Goal: Transaction & Acquisition: Purchase product/service

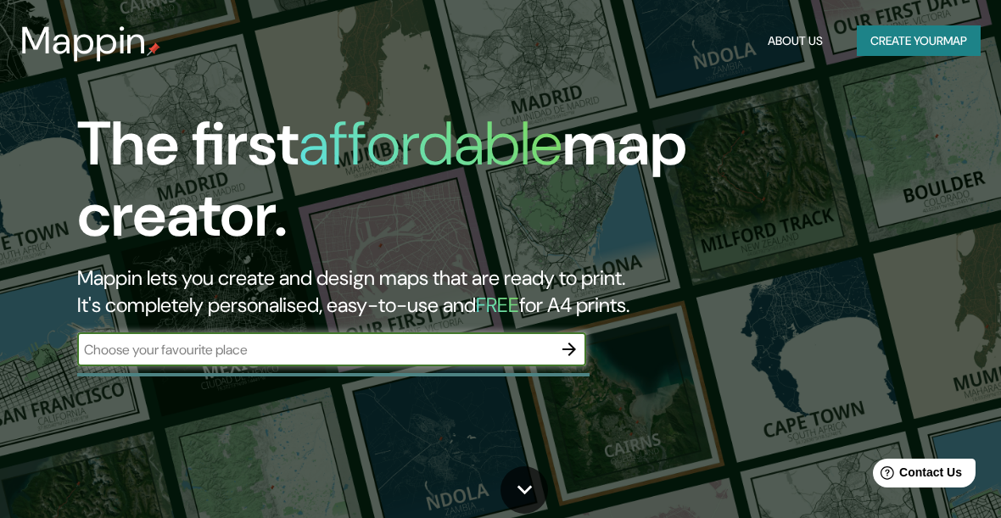
click at [469, 343] on input "text" at bounding box center [314, 350] width 475 height 20
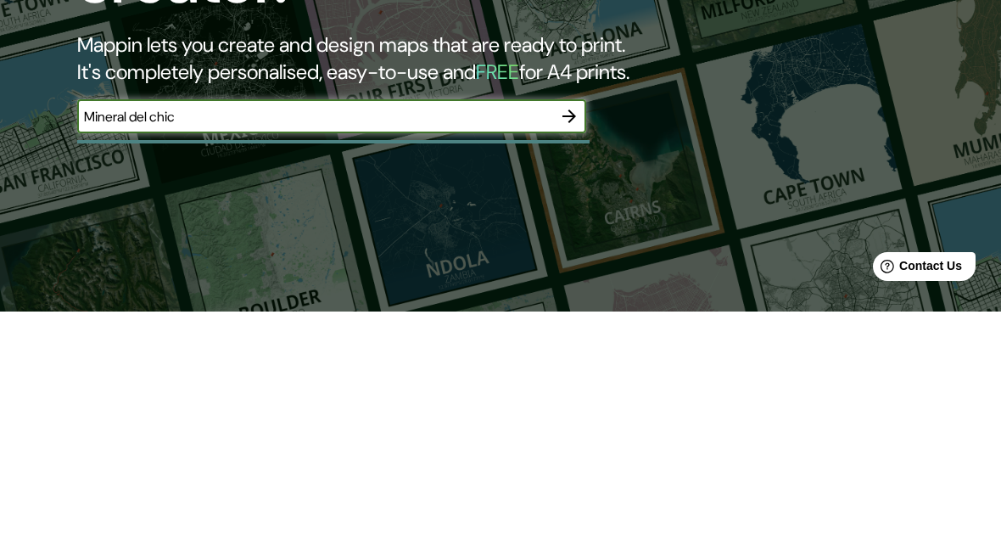
type input "Mineral del chico"
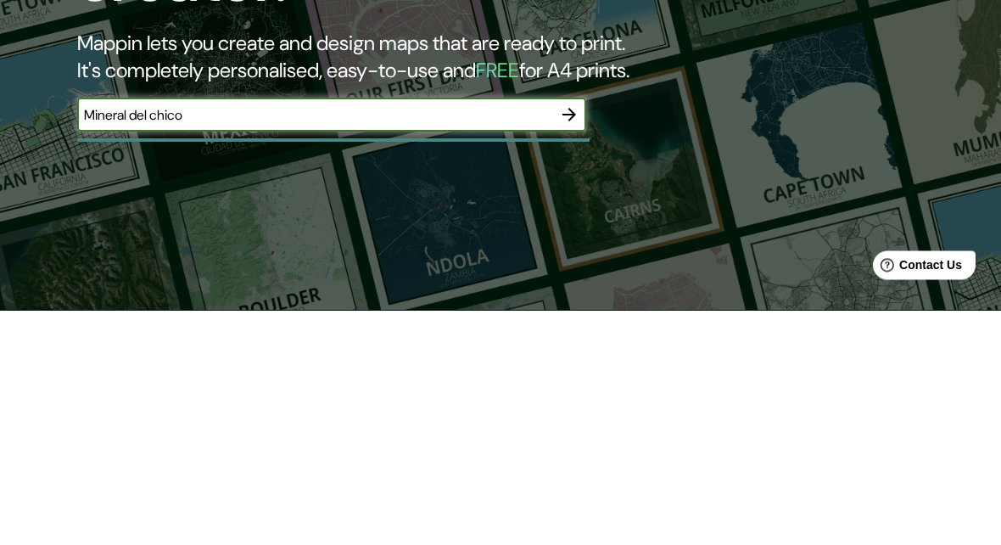
click at [569, 343] on icon "button" at bounding box center [569, 350] width 14 height 14
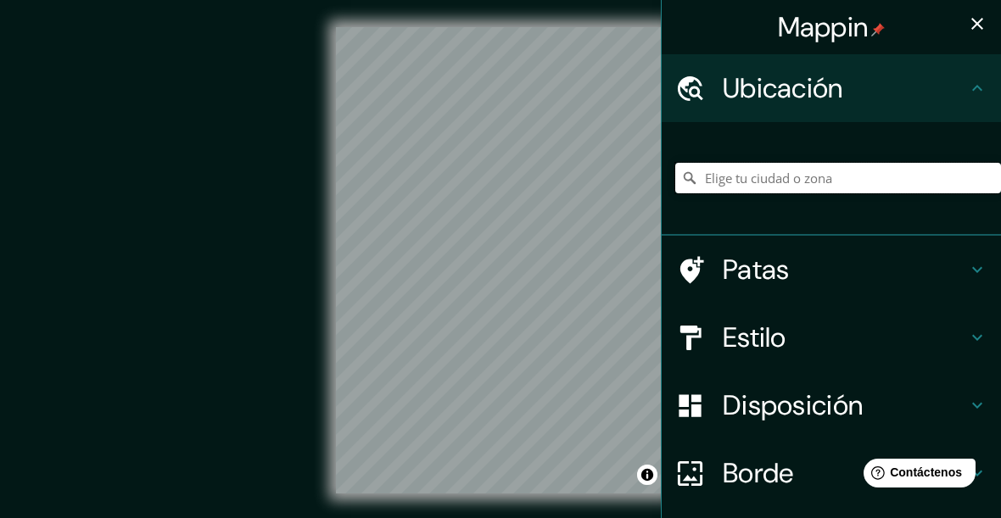
click at [924, 174] on input "Elige tu ciudad o zona" at bounding box center [838, 178] width 326 height 31
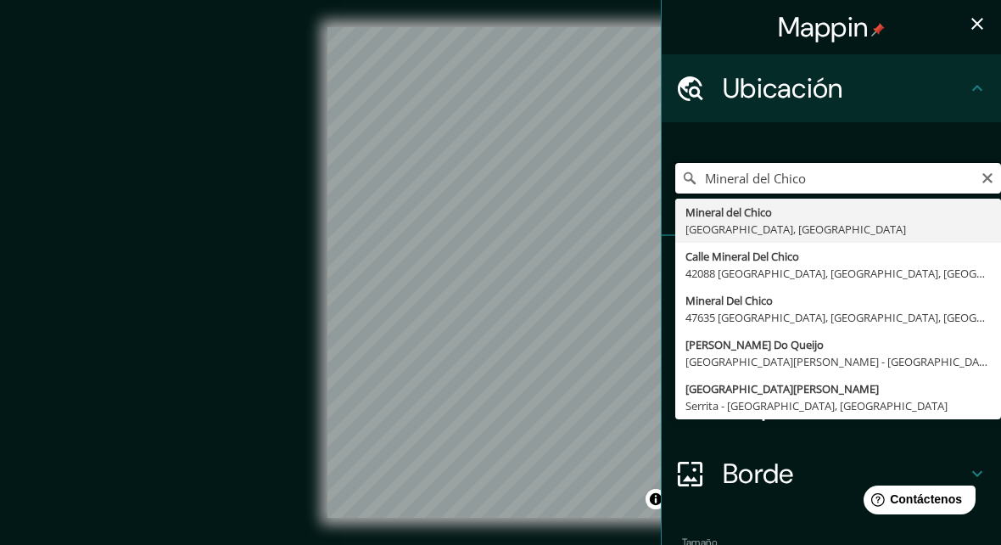
type input "[GEOGRAPHIC_DATA], [GEOGRAPHIC_DATA], [GEOGRAPHIC_DATA]"
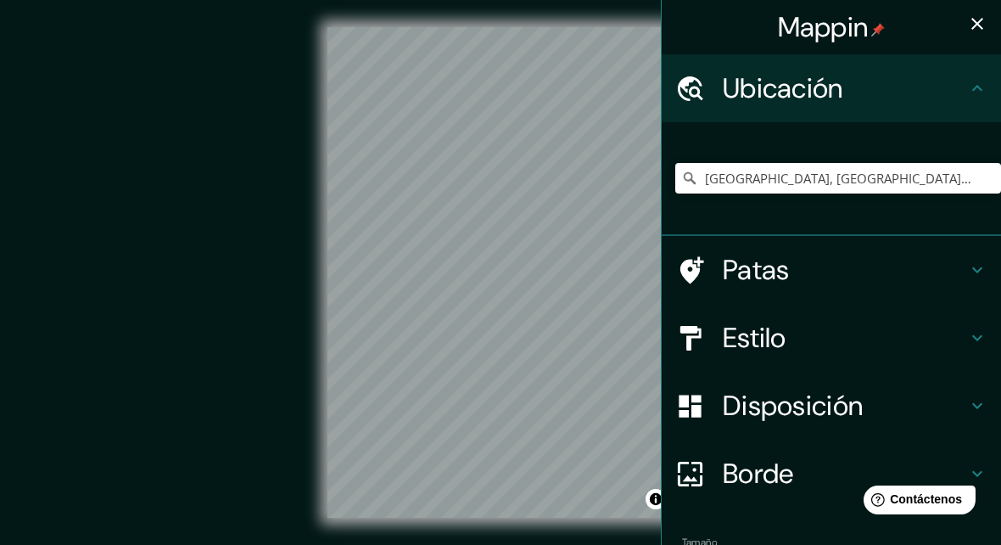
click at [53, 136] on div "© Mapbox © OpenStreetMap Mejora este mapa" at bounding box center [500, 272] width 901 height 490
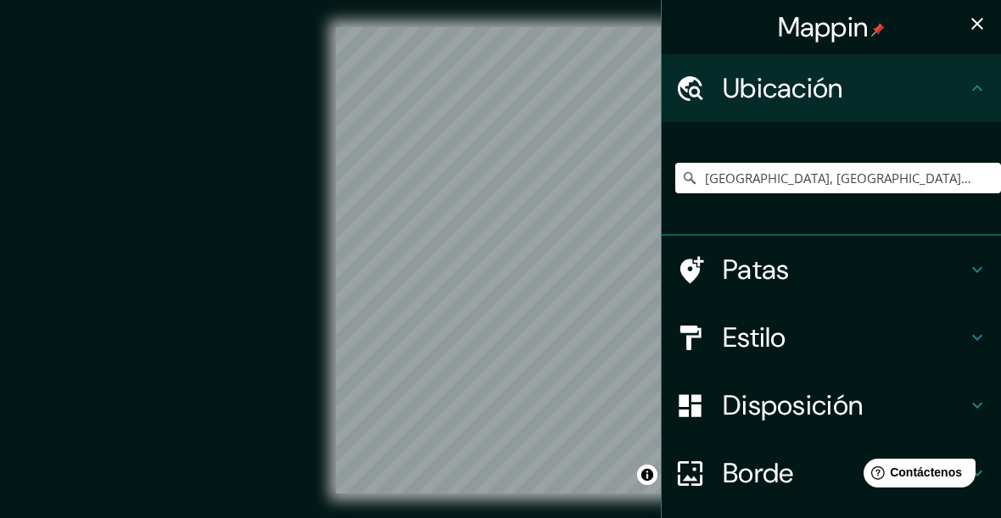
click at [976, 338] on icon at bounding box center [977, 338] width 10 height 6
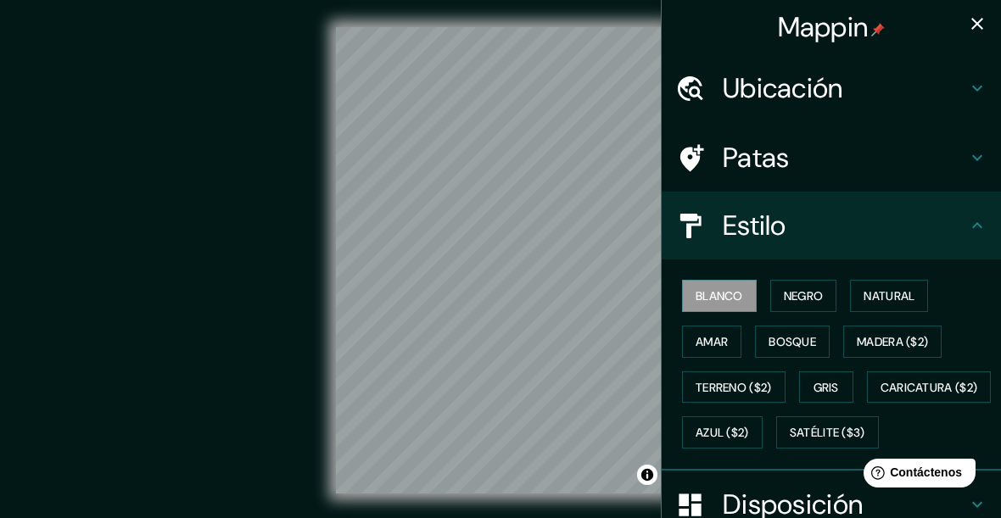
click at [914, 290] on font "Natural" at bounding box center [889, 295] width 51 height 15
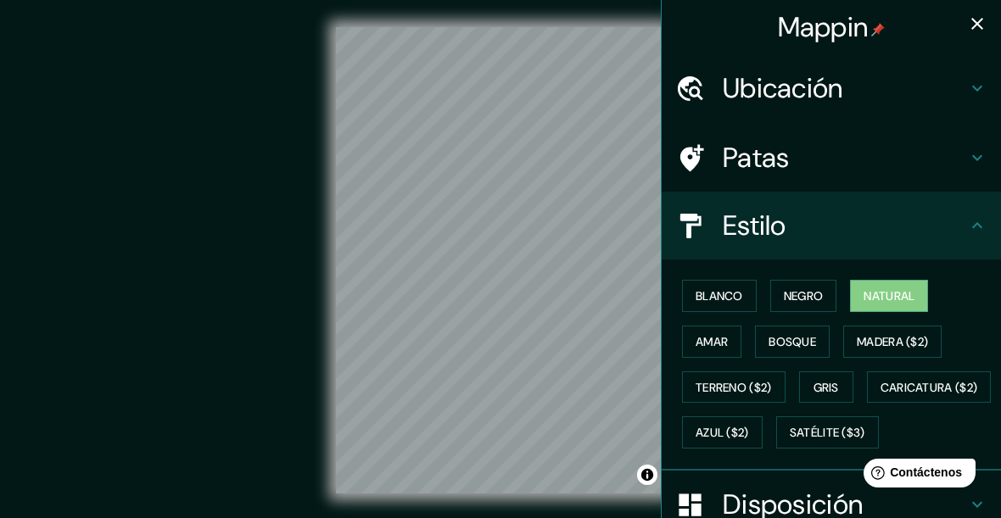
click at [799, 344] on font "Bosque" at bounding box center [793, 341] width 48 height 15
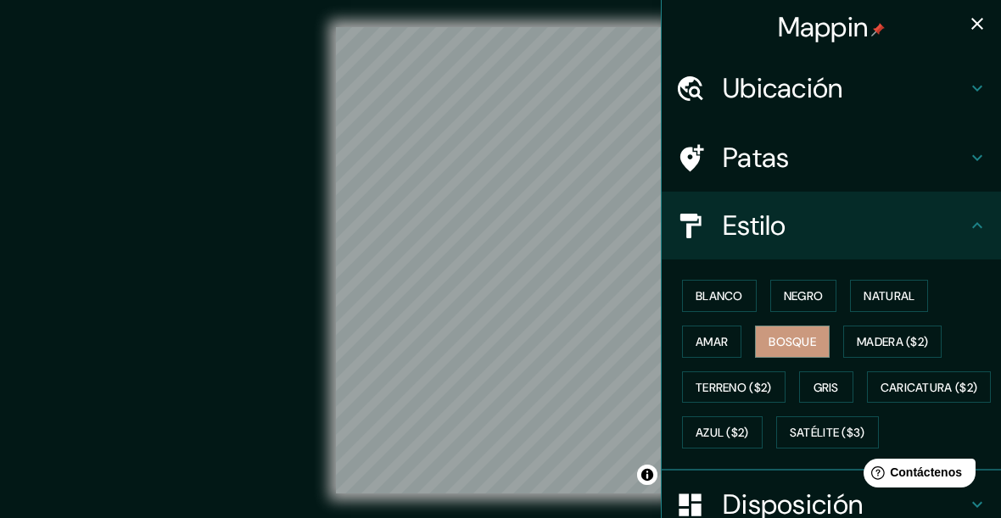
click at [881, 395] on font "Caricatura ($2)" at bounding box center [930, 387] width 98 height 15
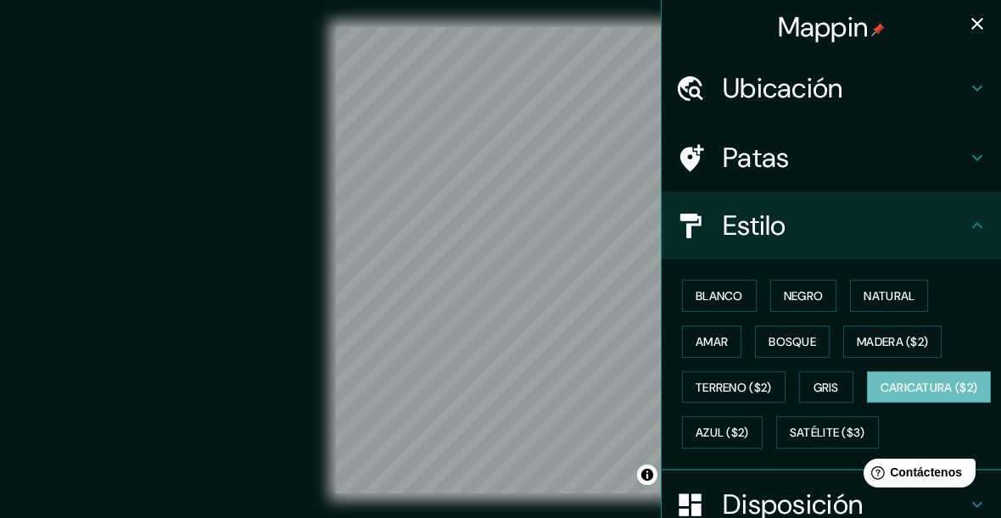
click at [724, 339] on font "Amar" at bounding box center [712, 341] width 32 height 15
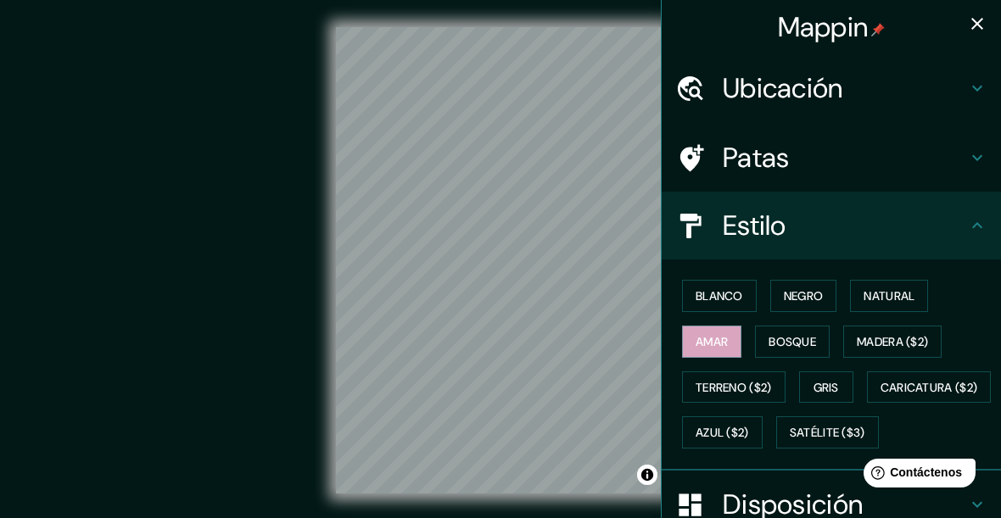
click at [790, 441] on font "Satélite ($3)" at bounding box center [828, 433] width 76 height 15
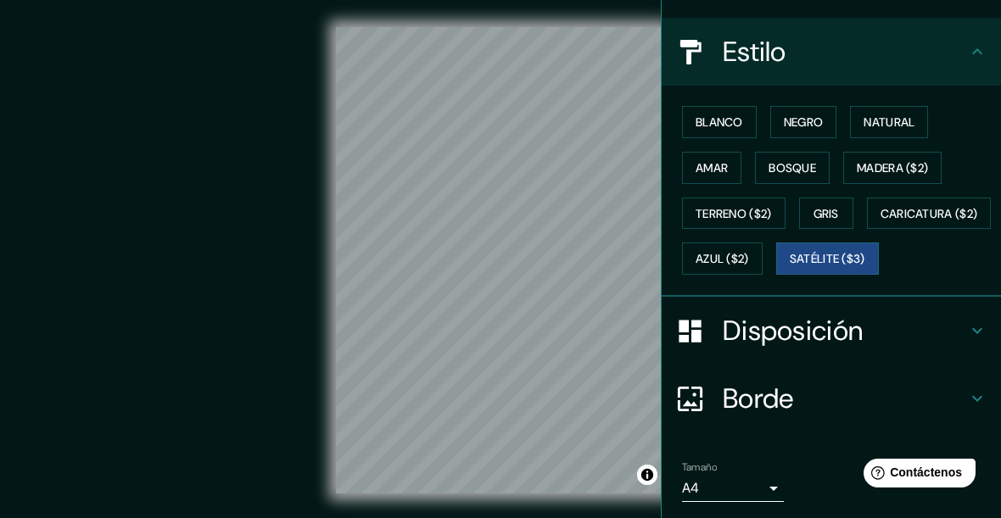
scroll to position [187, 0]
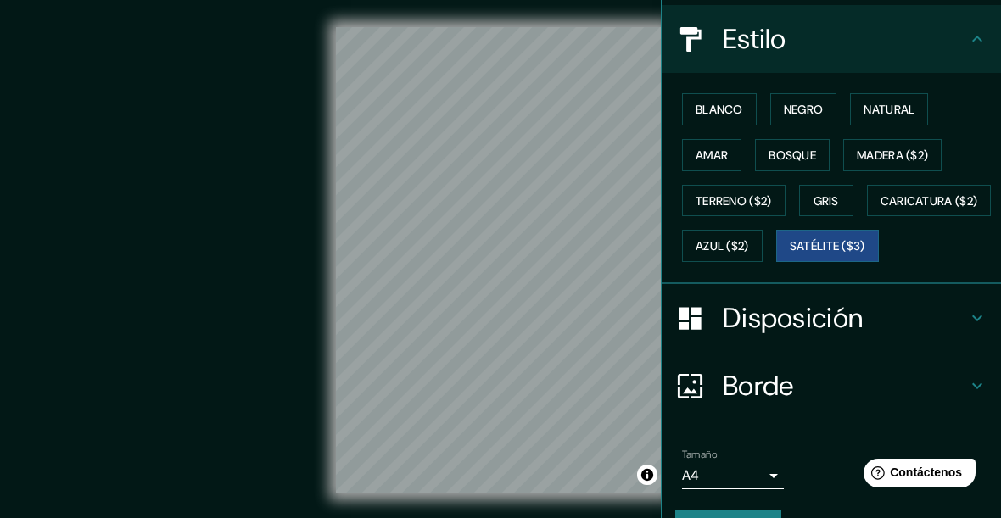
click at [952, 403] on h4 "Borde" at bounding box center [845, 386] width 244 height 34
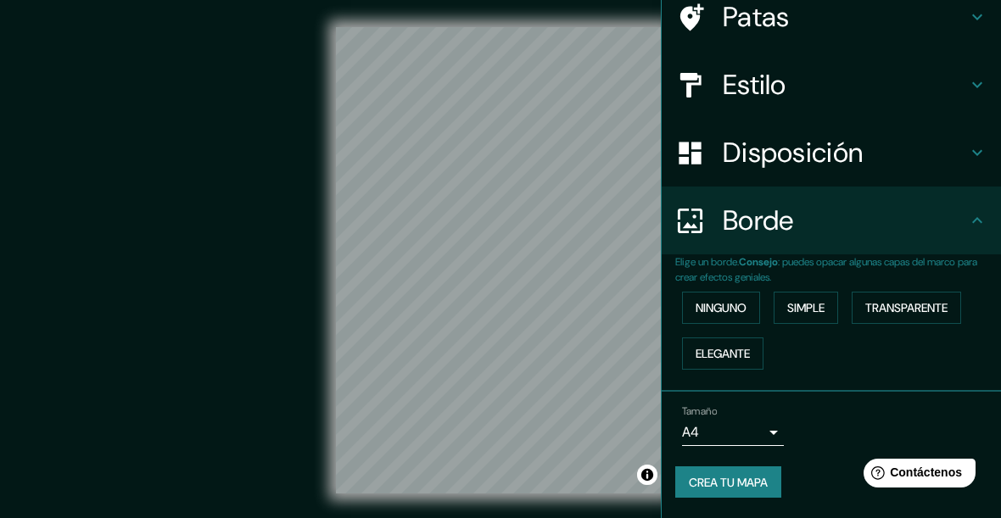
scroll to position [133, 0]
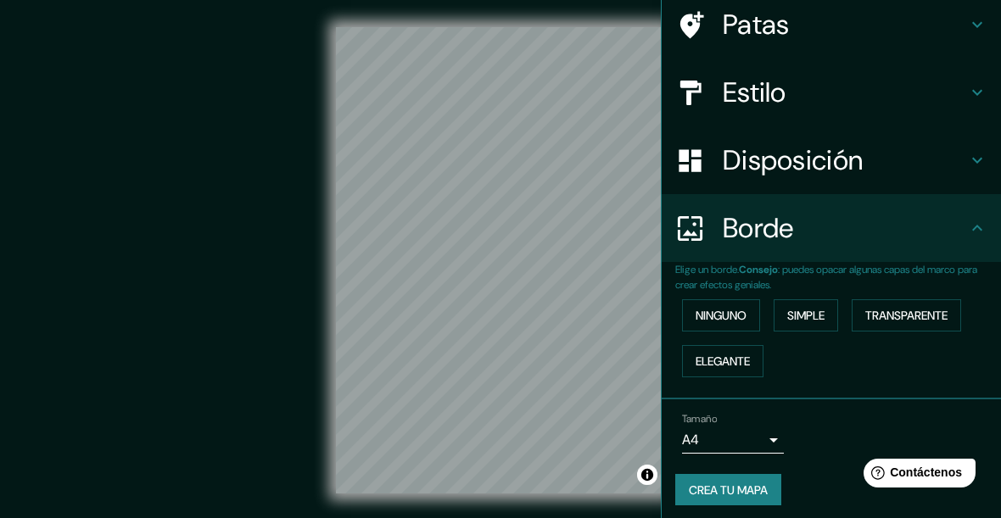
click at [948, 308] on font "Transparente" at bounding box center [906, 315] width 82 height 15
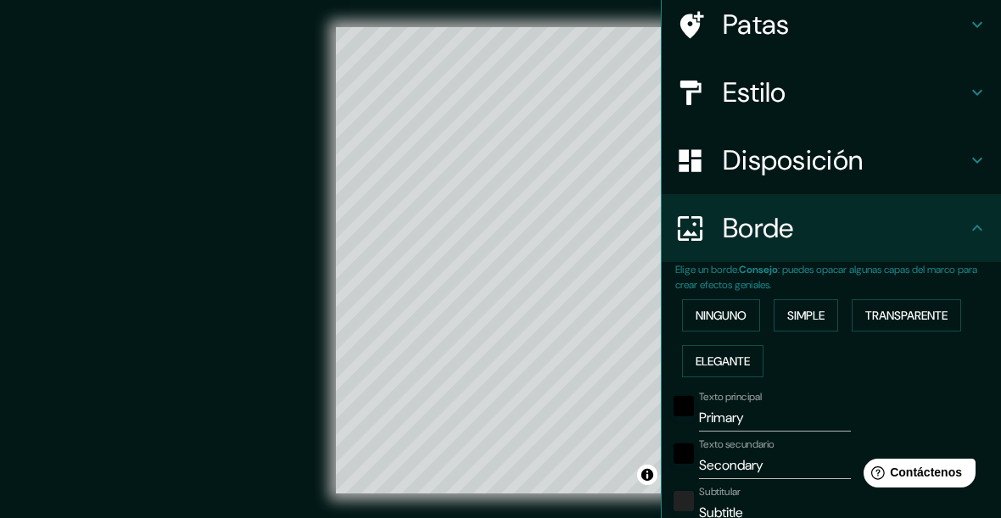
click at [746, 356] on font "Elegante" at bounding box center [723, 361] width 54 height 15
click at [821, 310] on font "Simple" at bounding box center [805, 315] width 37 height 15
click at [735, 315] on font "Ninguno" at bounding box center [721, 315] width 51 height 15
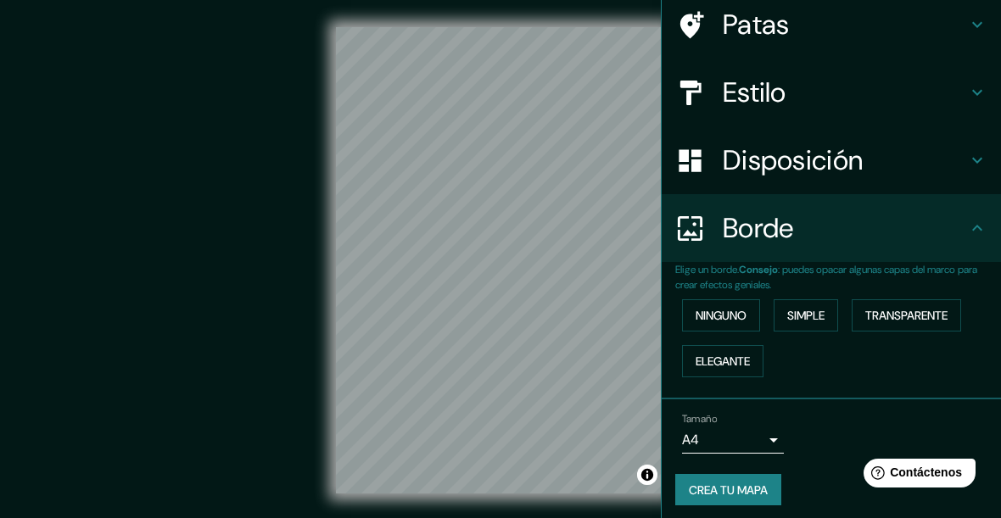
click at [929, 310] on font "Transparente" at bounding box center [906, 315] width 82 height 15
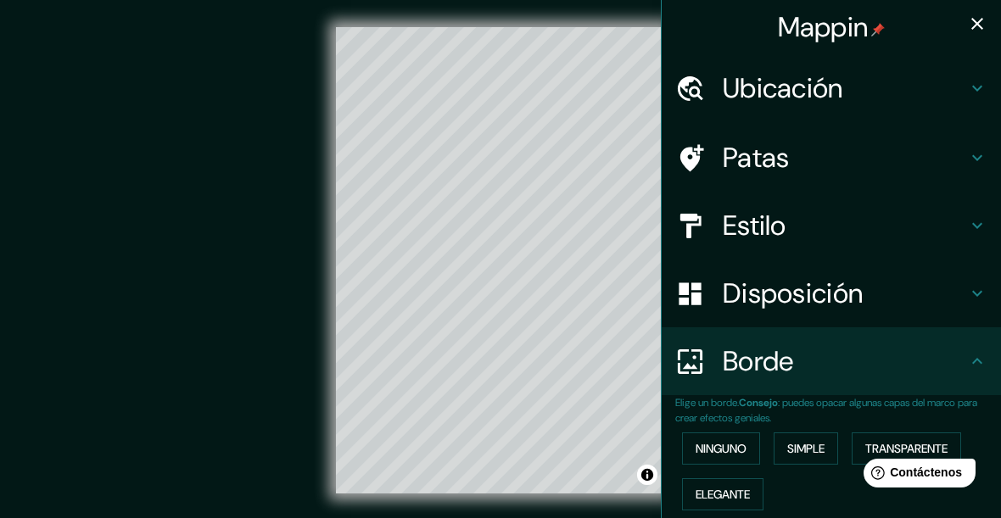
scroll to position [0, 0]
click at [980, 92] on icon at bounding box center [977, 88] width 20 height 20
type input "187"
type input "31"
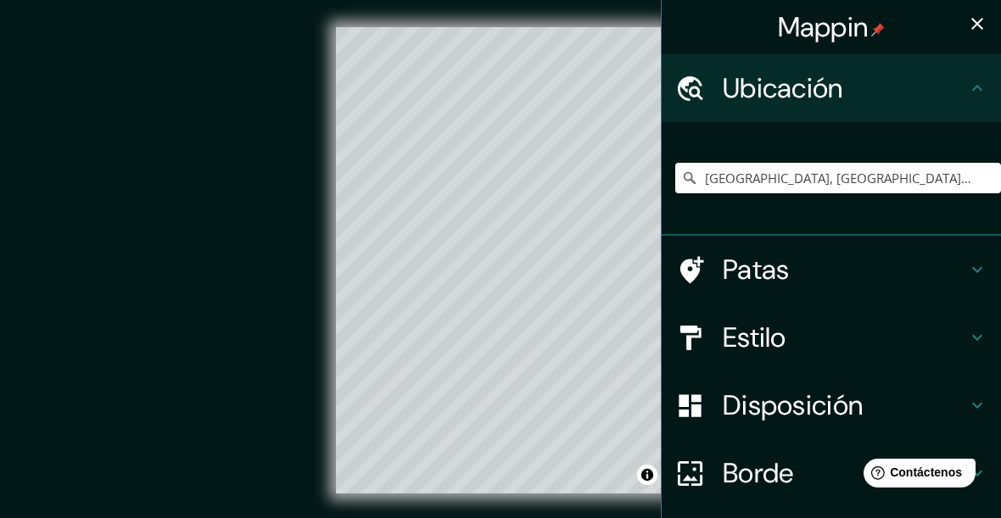
click at [991, 95] on div "Ubicación" at bounding box center [831, 88] width 339 height 68
click at [989, 268] on div "Patas" at bounding box center [831, 270] width 339 height 68
type input "187"
type input "31"
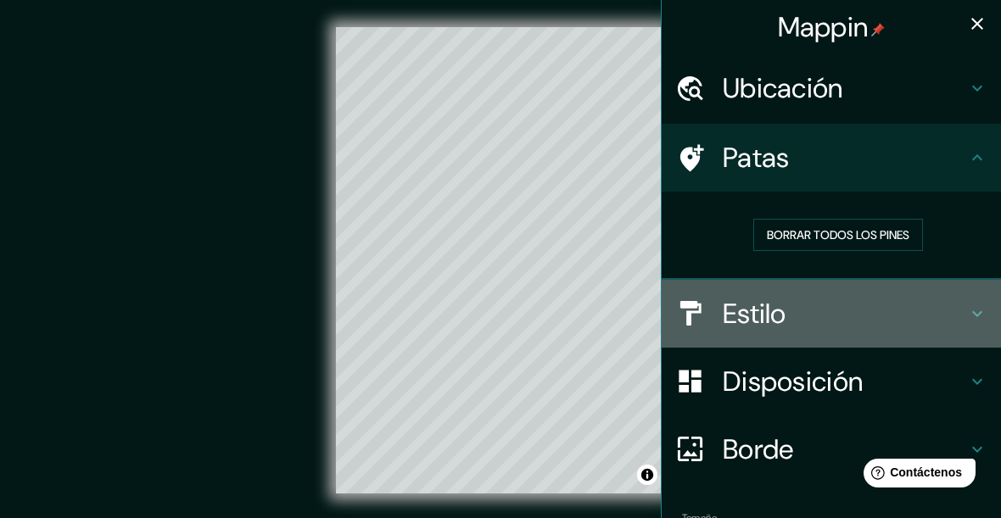
click at [990, 310] on div "Estilo" at bounding box center [831, 314] width 339 height 68
type input "187"
type input "31"
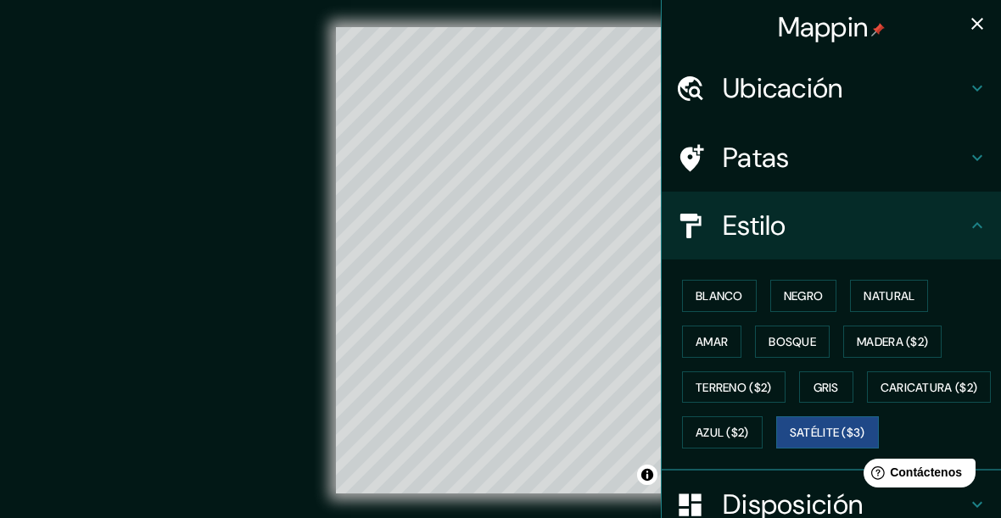
click at [839, 381] on font "Gris" at bounding box center [826, 387] width 25 height 15
click at [766, 380] on font "Terreno ($2)" at bounding box center [734, 387] width 76 height 15
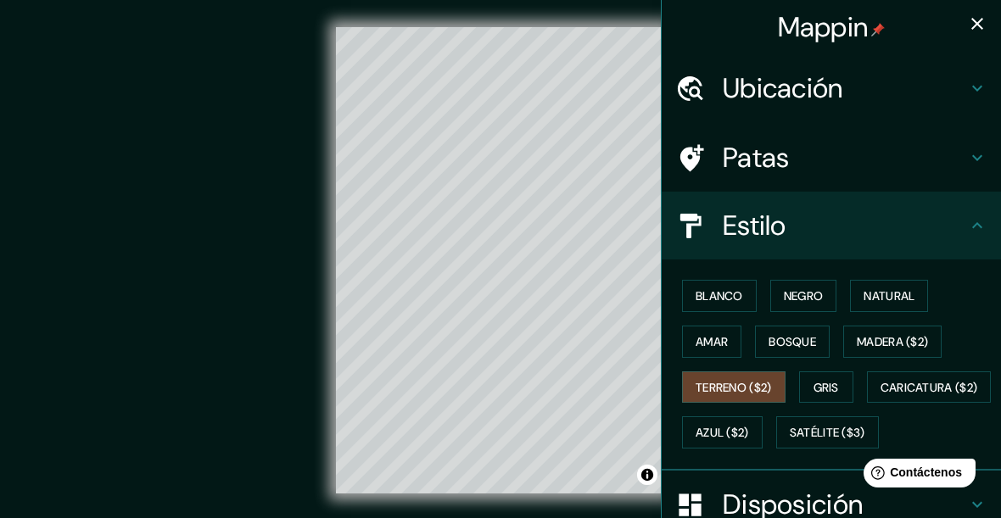
click at [807, 334] on font "Bosque" at bounding box center [793, 341] width 48 height 15
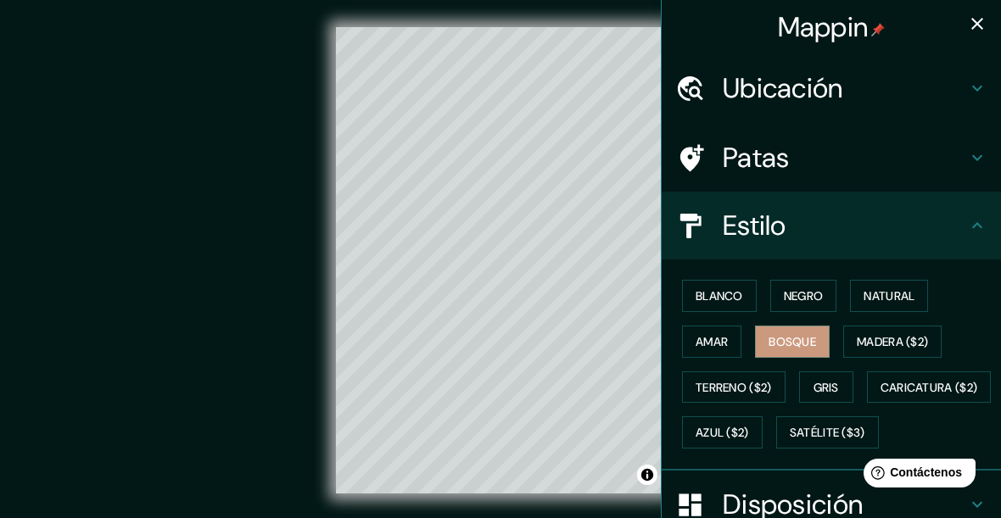
click at [735, 293] on font "Blanco" at bounding box center [720, 295] width 48 height 15
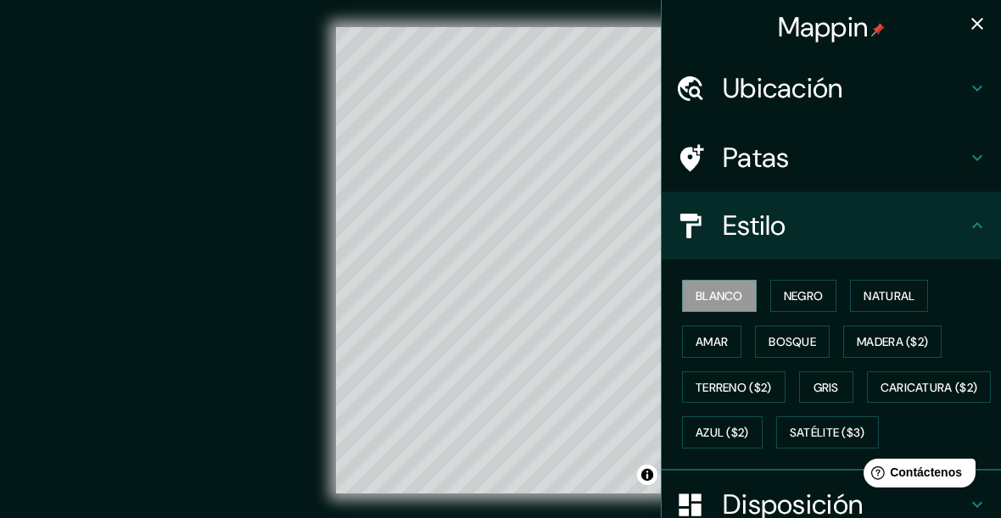
click at [910, 299] on font "Natural" at bounding box center [889, 295] width 51 height 15
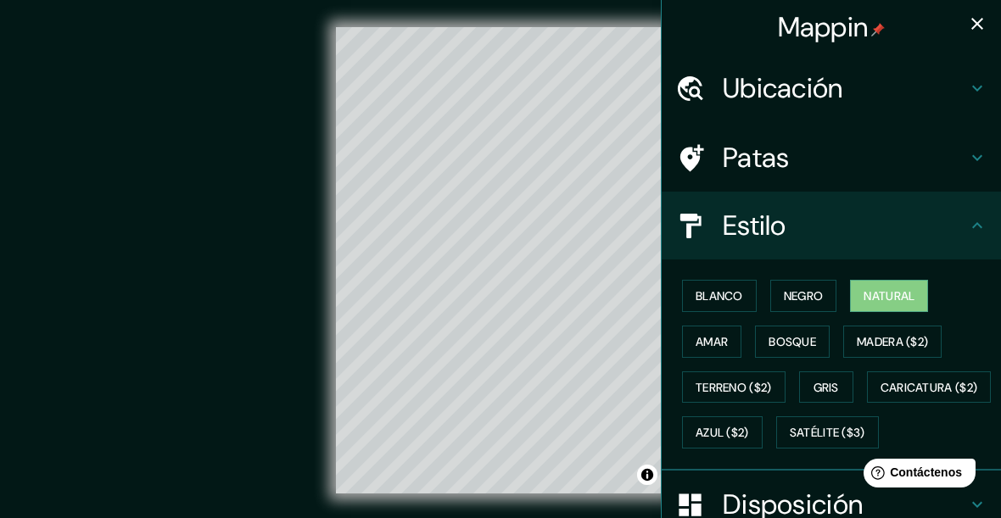
click at [749, 428] on font "Azul ($2)" at bounding box center [722, 433] width 53 height 15
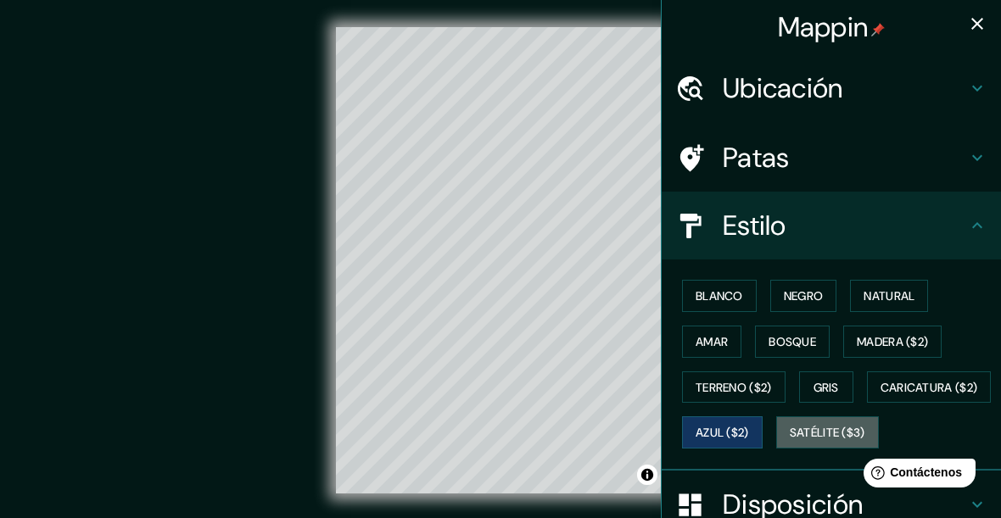
click at [790, 441] on font "Satélite ($3)" at bounding box center [828, 433] width 76 height 15
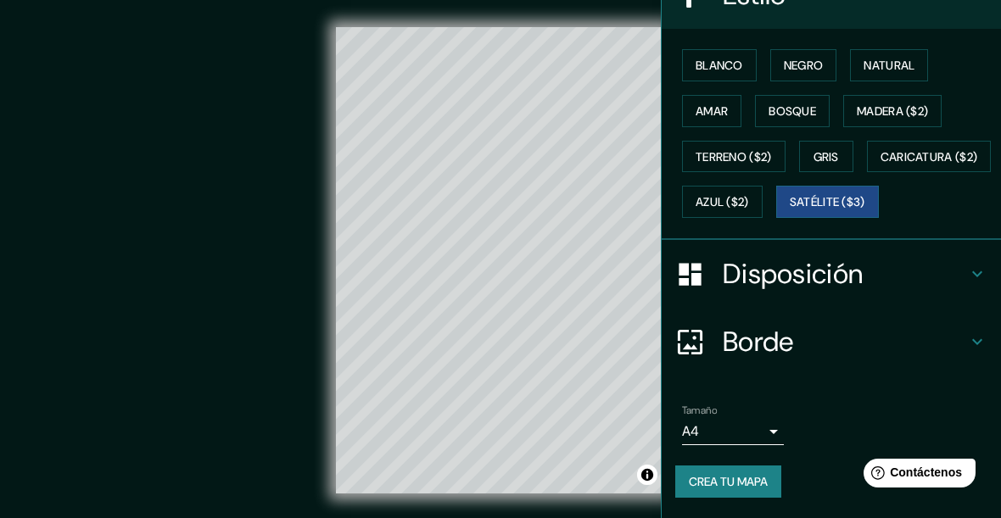
scroll to position [266, 0]
click at [969, 345] on icon at bounding box center [977, 342] width 20 height 20
type input "187"
type input "31"
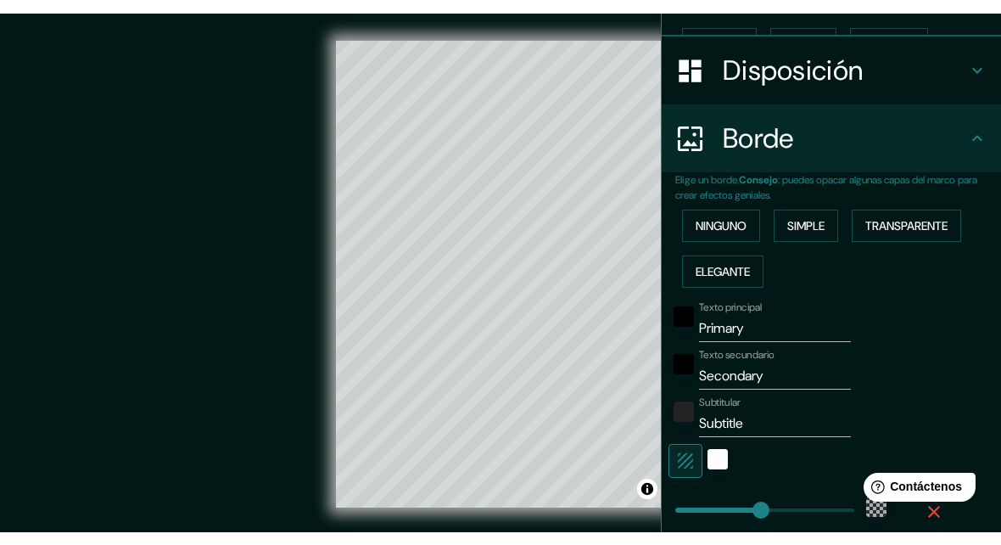
scroll to position [265, 0]
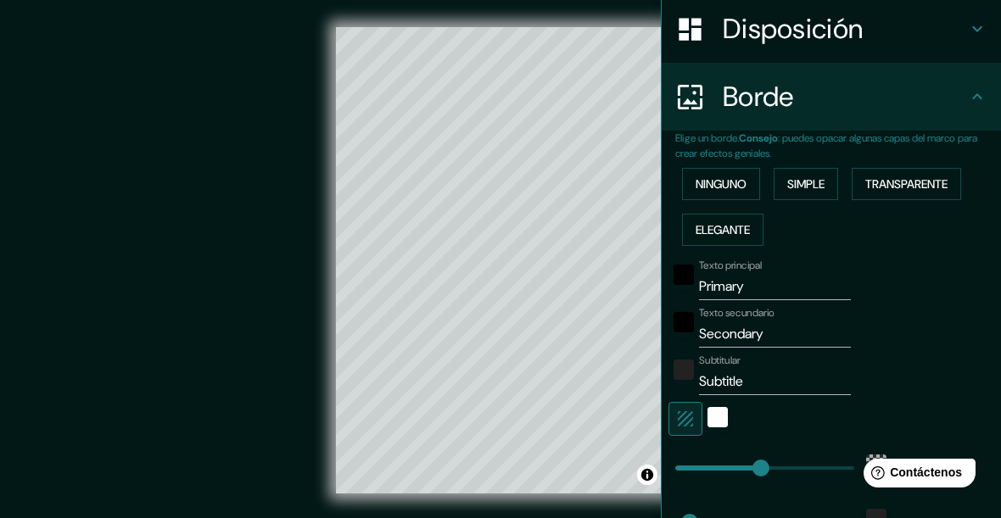
click at [841, 282] on input "Primary" at bounding box center [775, 286] width 152 height 27
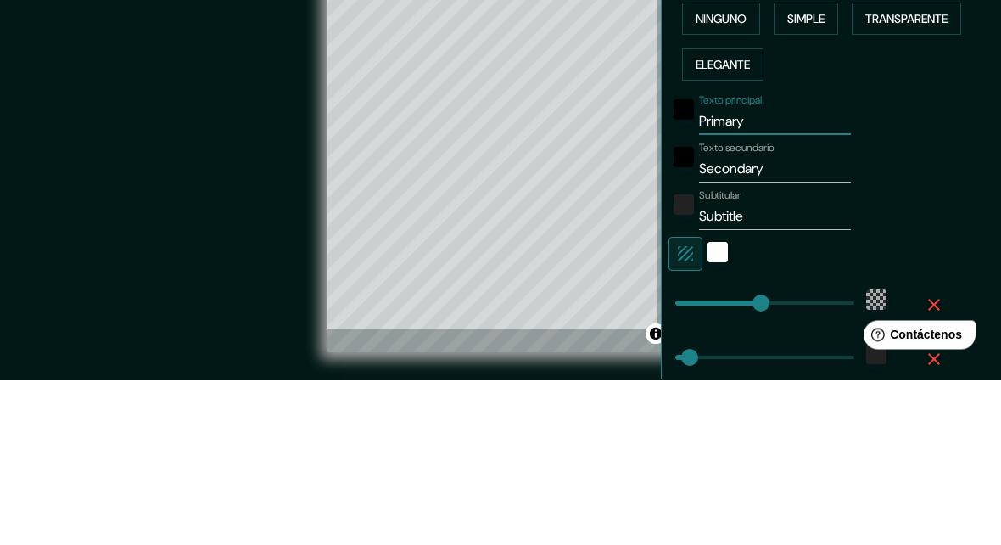
type input "Primar"
type input "187"
type input "31"
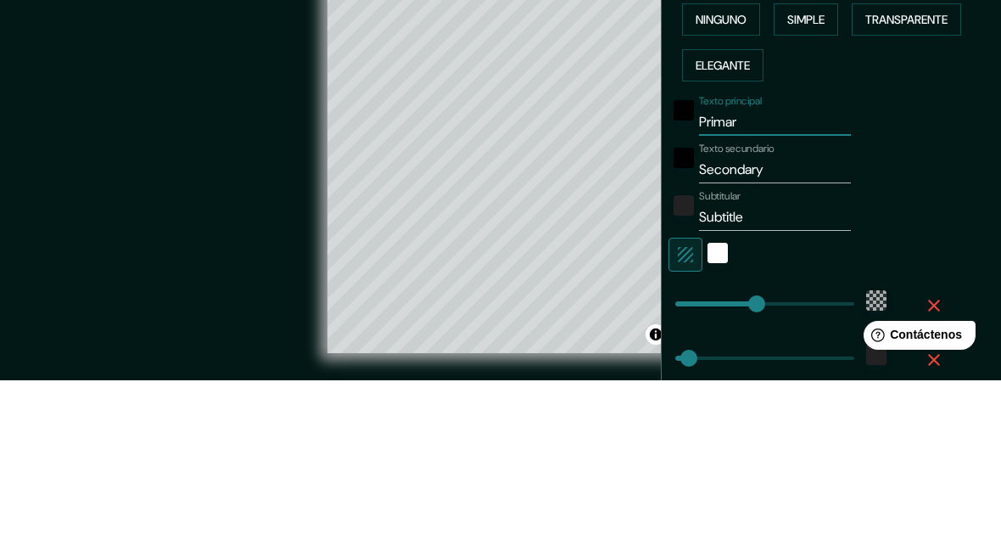
type input "Prima"
type input "187"
type input "31"
type input "Prim"
type input "187"
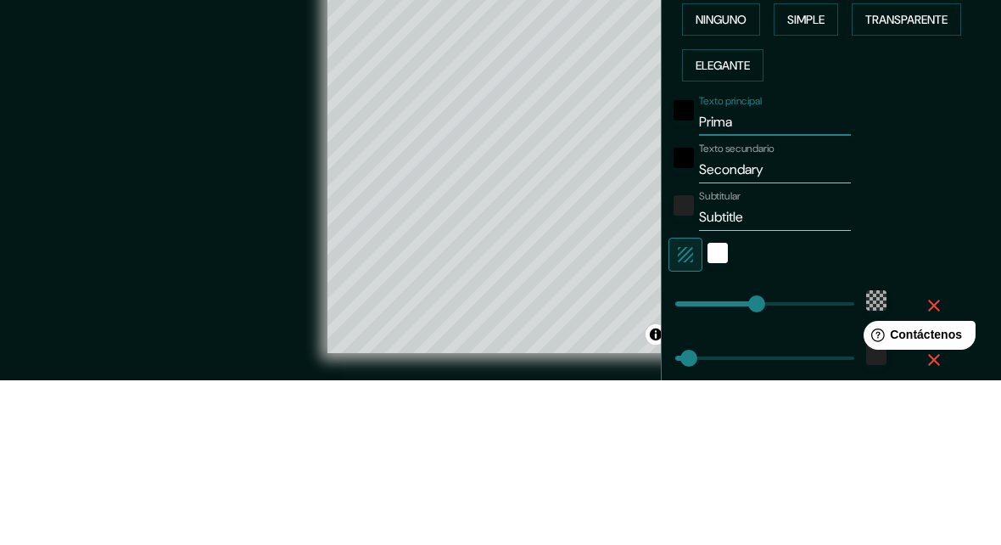
type input "31"
type input "Pri"
type input "187"
type input "31"
type input "Pr"
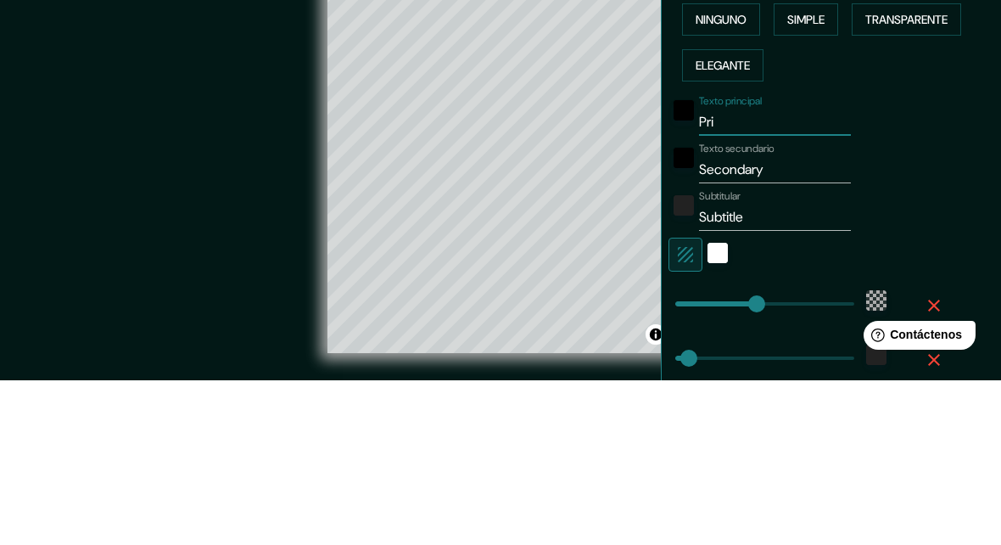
type input "187"
type input "31"
type input "P"
type input "187"
type input "31"
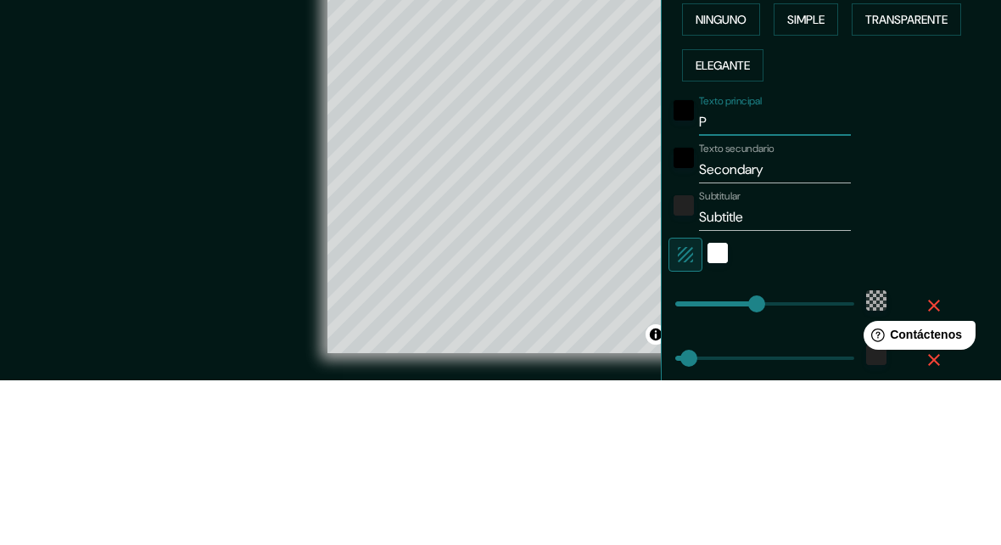
type input "187"
type input "31"
type input "M"
type input "187"
type input "31"
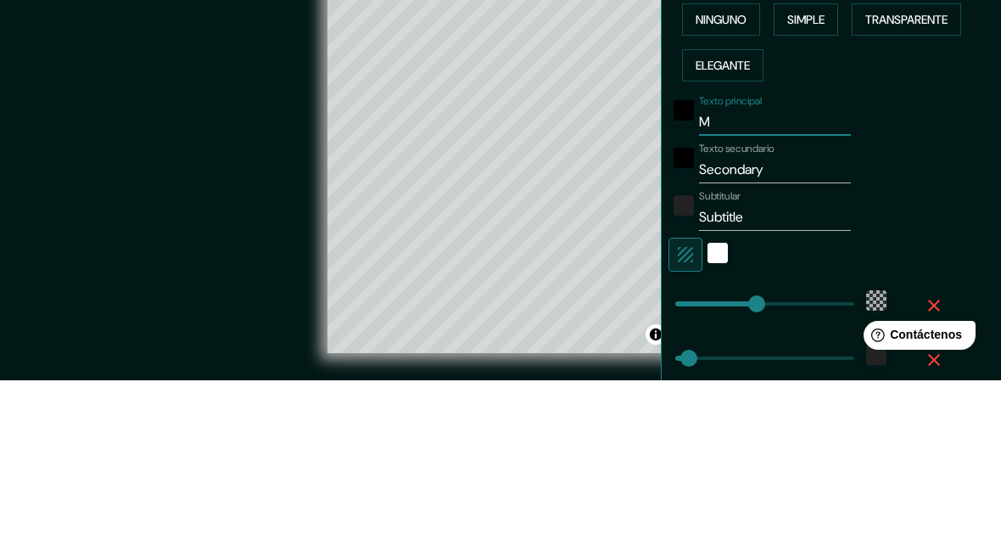
type input "Mi"
type input "187"
type input "31"
type input "Min"
type input "187"
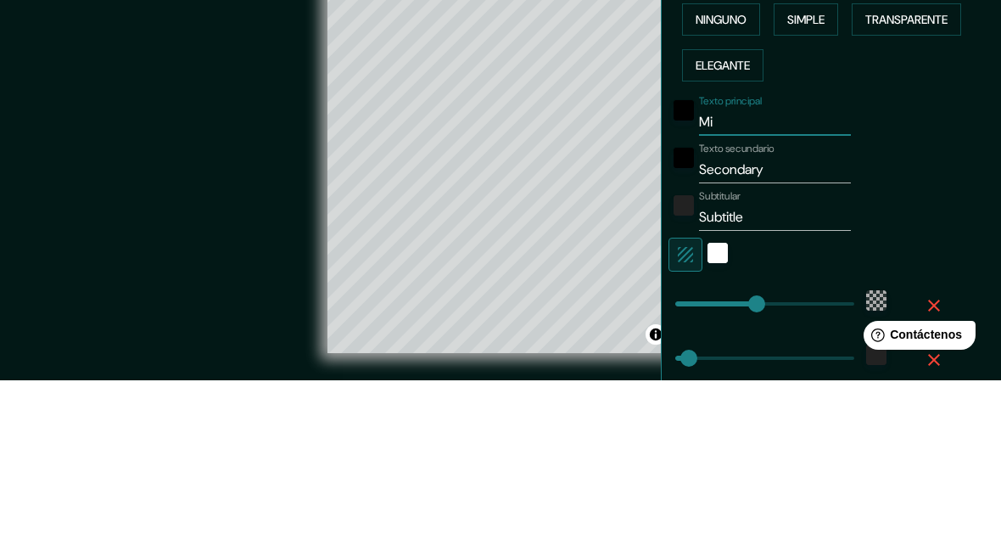
type input "31"
type input "Mine"
type input "187"
type input "31"
type input "[PERSON_NAME]"
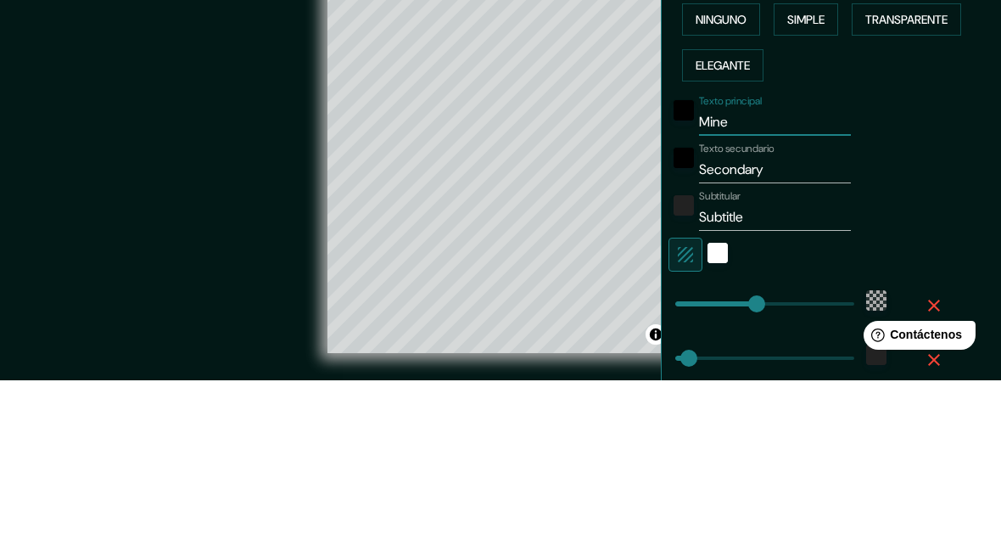
type input "187"
type input "31"
type input "Minera"
type input "187"
type input "31"
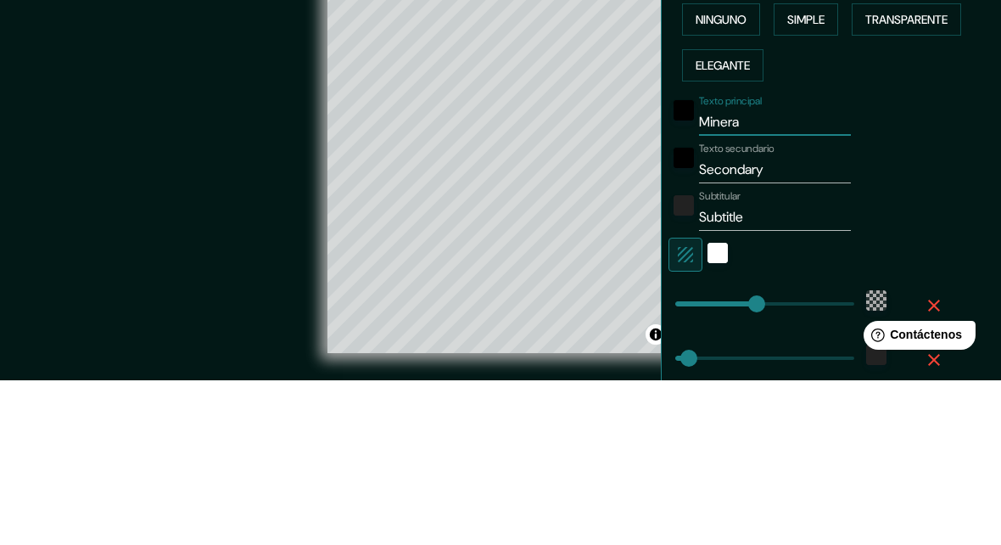
type input "Mineral"
type input "187"
type input "31"
type input "Mineral"
type input "187"
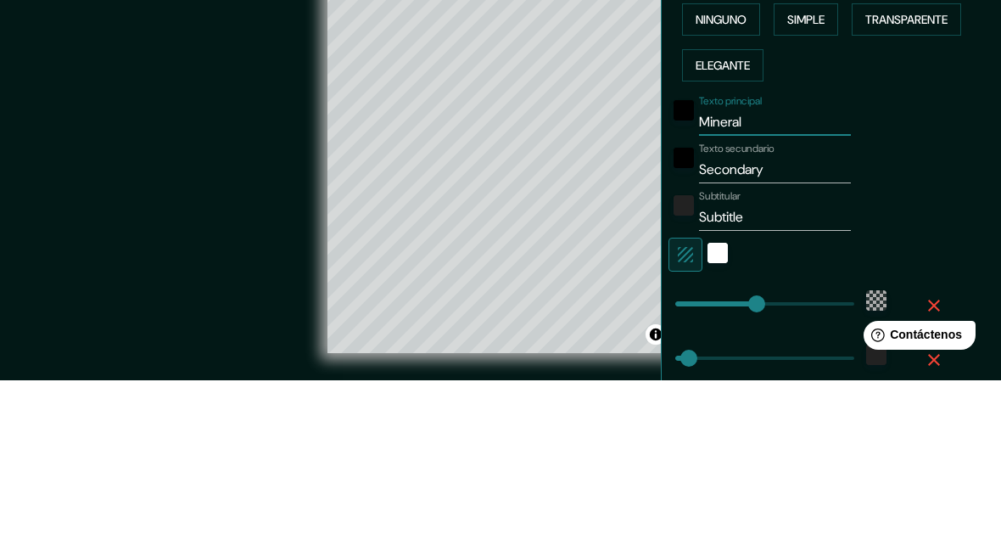
type input "31"
type input "Mineral d"
type input "187"
type input "31"
type input "Mineral de"
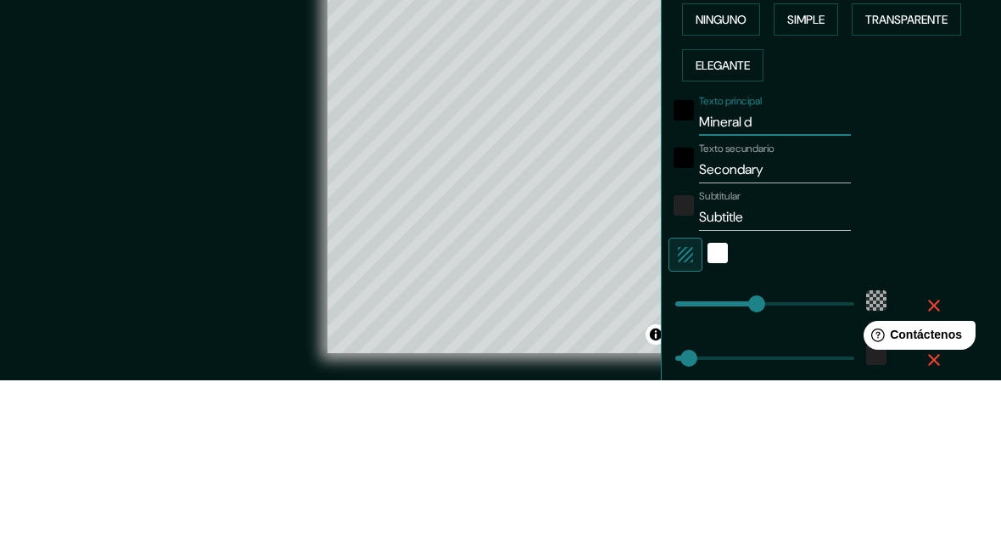
type input "187"
type input "31"
type input "Mineral del"
type input "187"
type input "31"
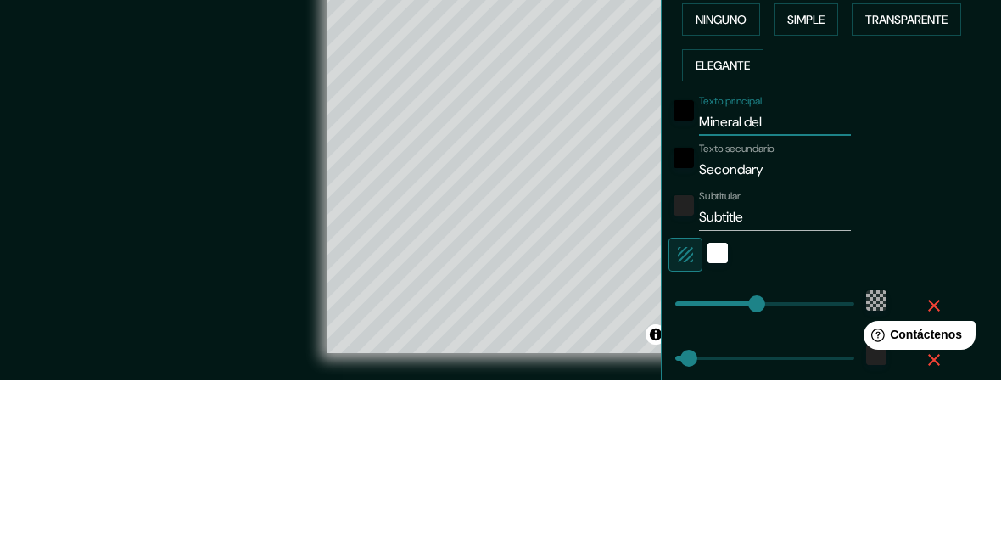
type input "Mineral del"
type input "187"
type input "31"
type input "Mineral del C"
type input "187"
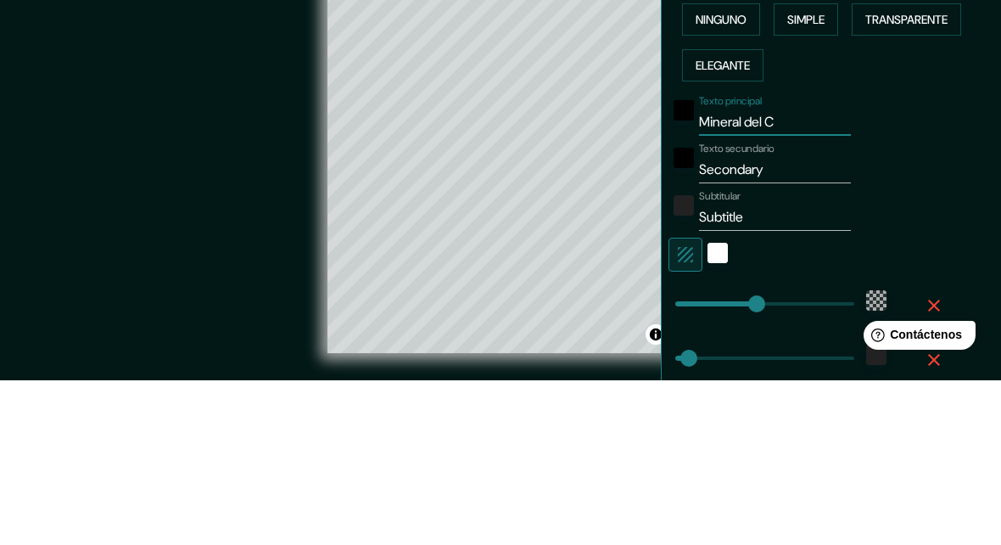
type input "31"
type input "Mineral del"
type input "187"
type input "31"
type input "Mineral del"
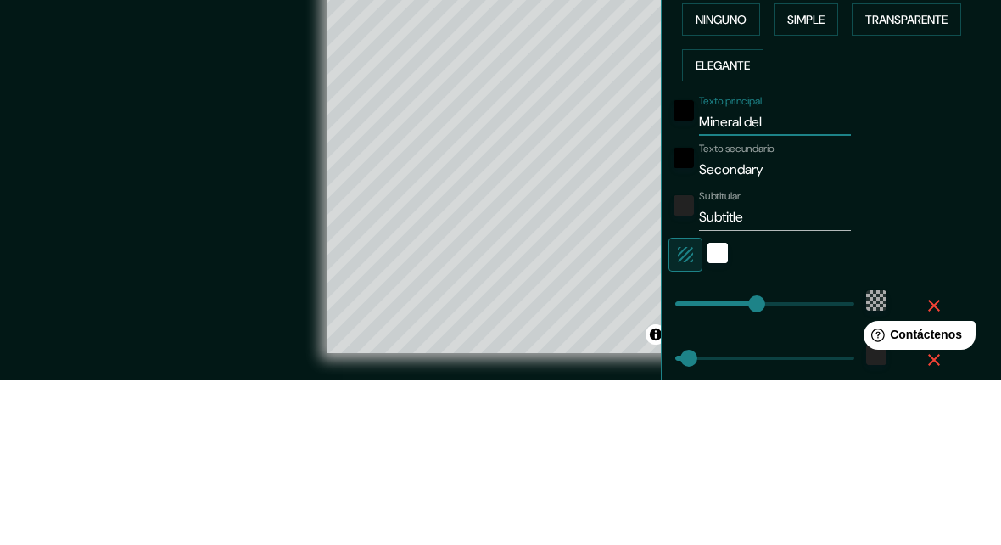
type input "187"
type input "31"
type input "Mineral de"
type input "187"
type input "31"
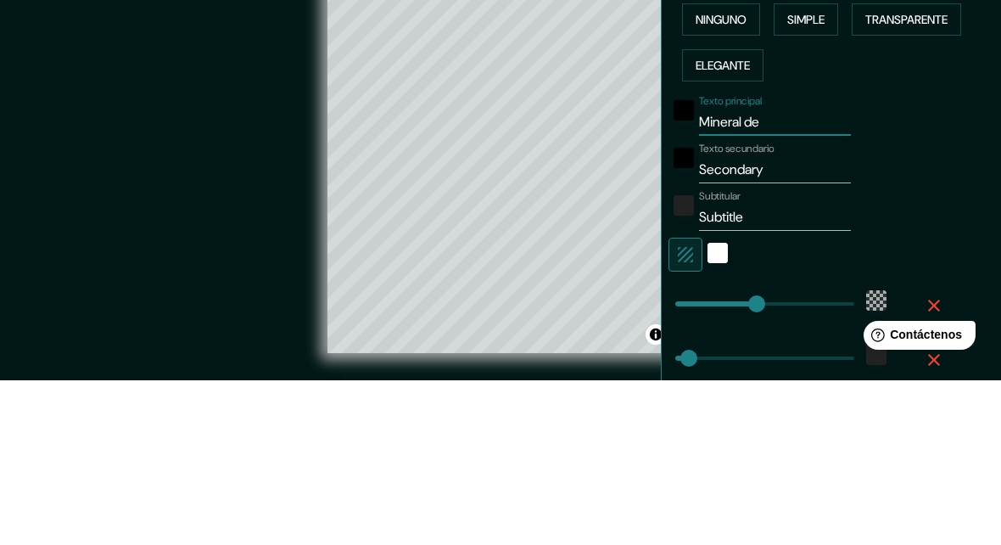
type input "Mineral d"
type input "187"
type input "31"
type input "Mineral"
type input "187"
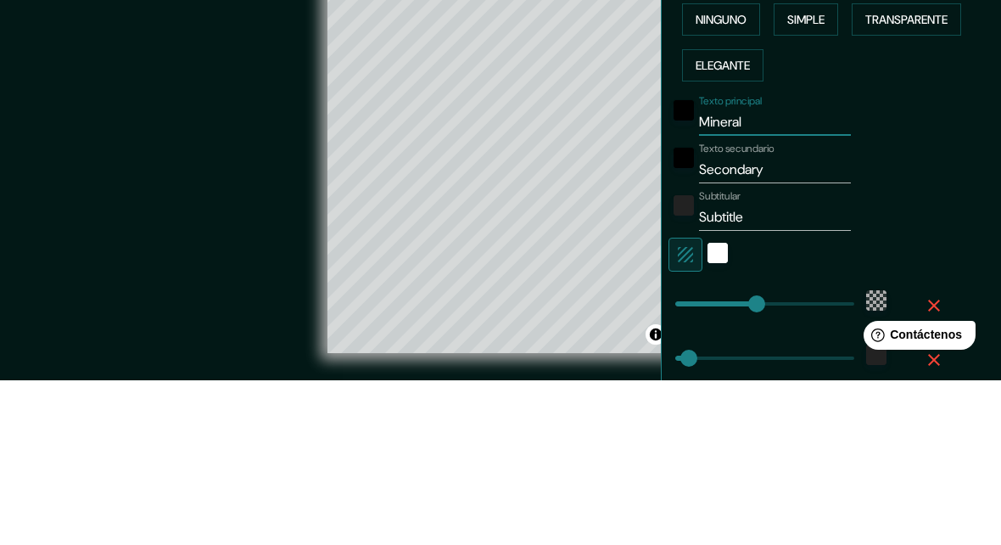
type input "31"
type input "Mineral"
type input "187"
type input "31"
type input "Minera"
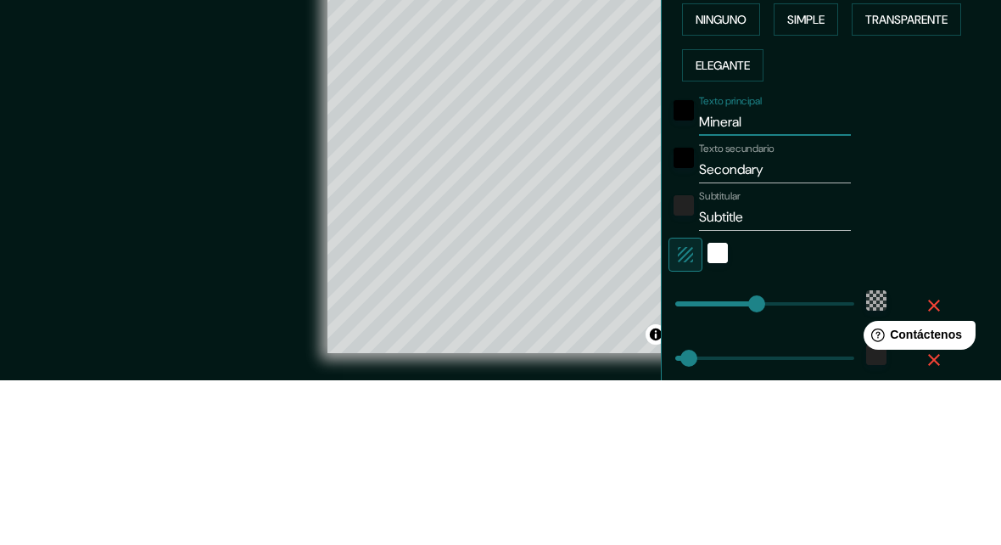
type input "187"
type input "31"
type input "[PERSON_NAME]"
type input "187"
type input "31"
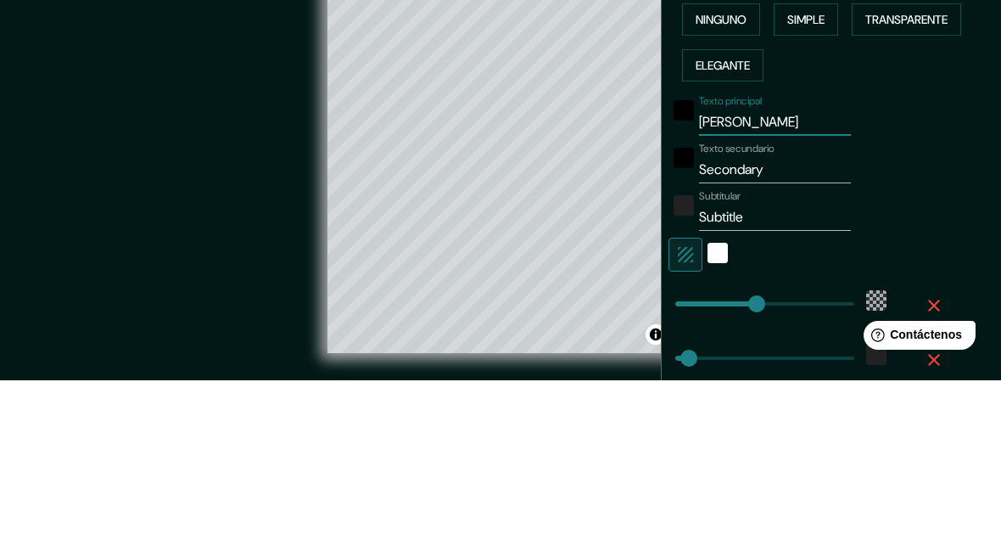
type input "Mine"
type input "187"
type input "31"
type input "Min"
type input "187"
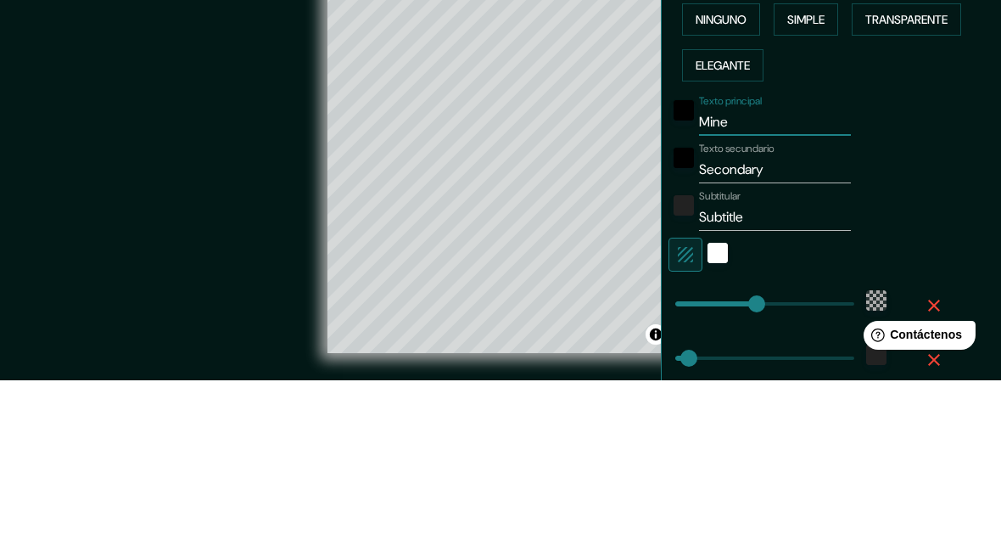
type input "31"
type input "Mi"
type input "187"
type input "31"
type input "M"
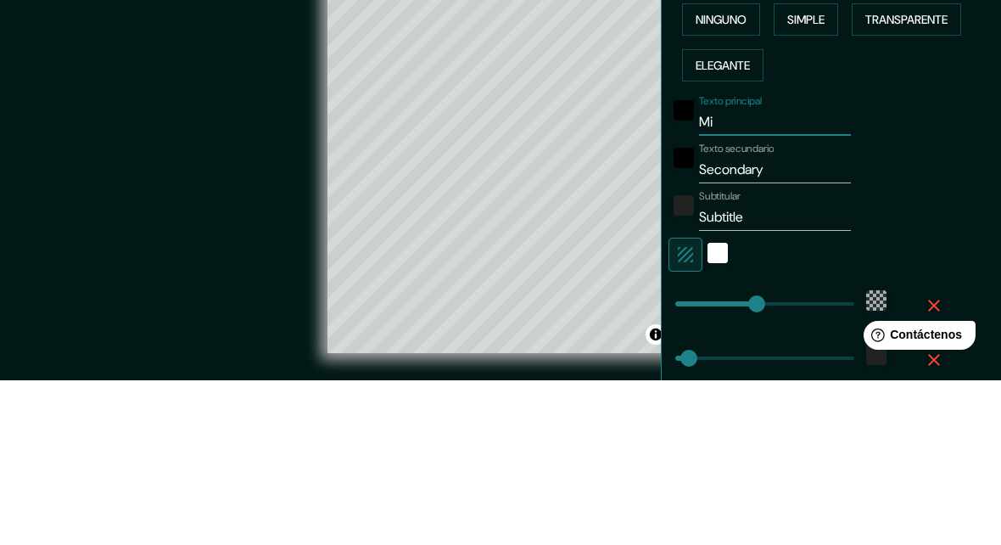
type input "187"
type input "31"
type input "MR"
type input "187"
type input "31"
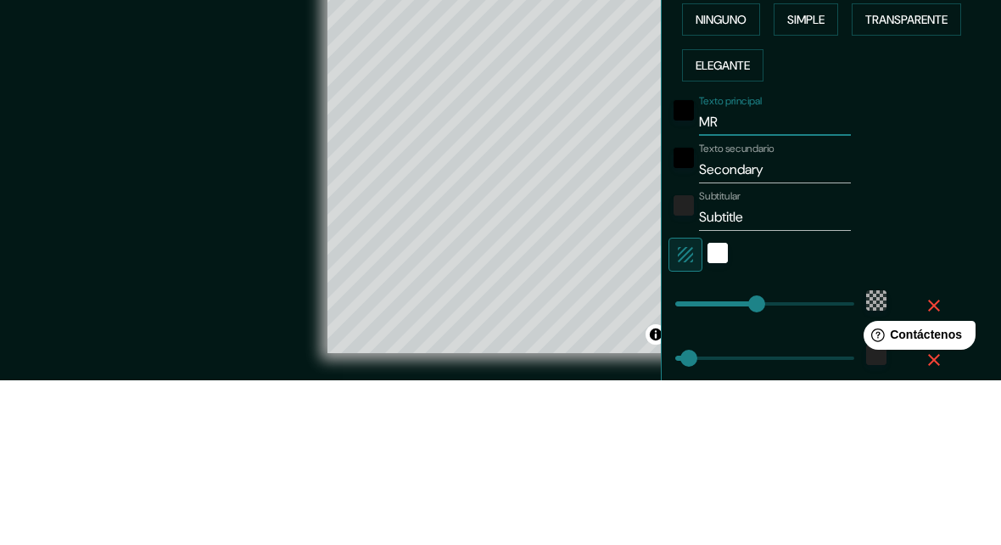
type input "MRS"
type input "187"
type input "31"
type input "MRSL"
type input "187"
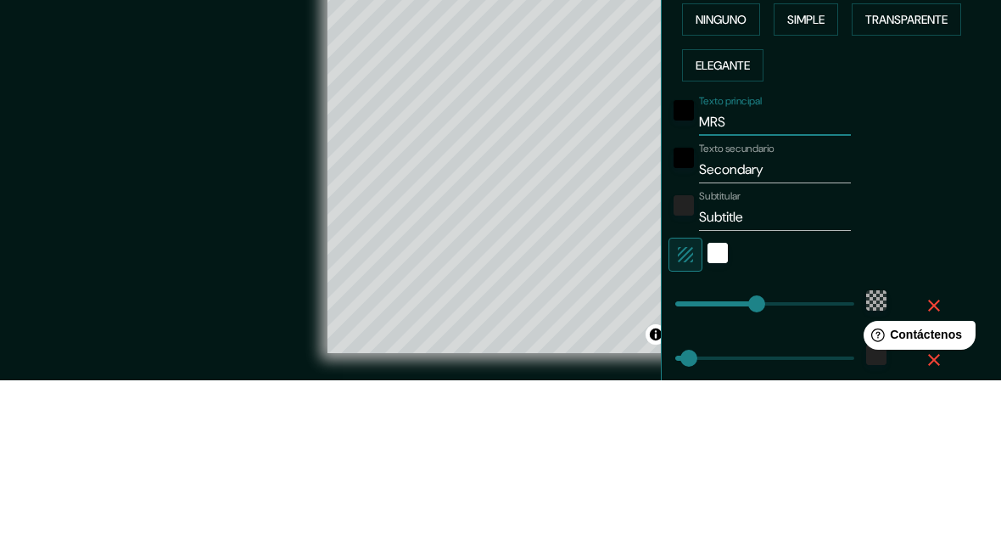
type input "31"
type input "MRS"
type input "187"
type input "31"
type input "MR"
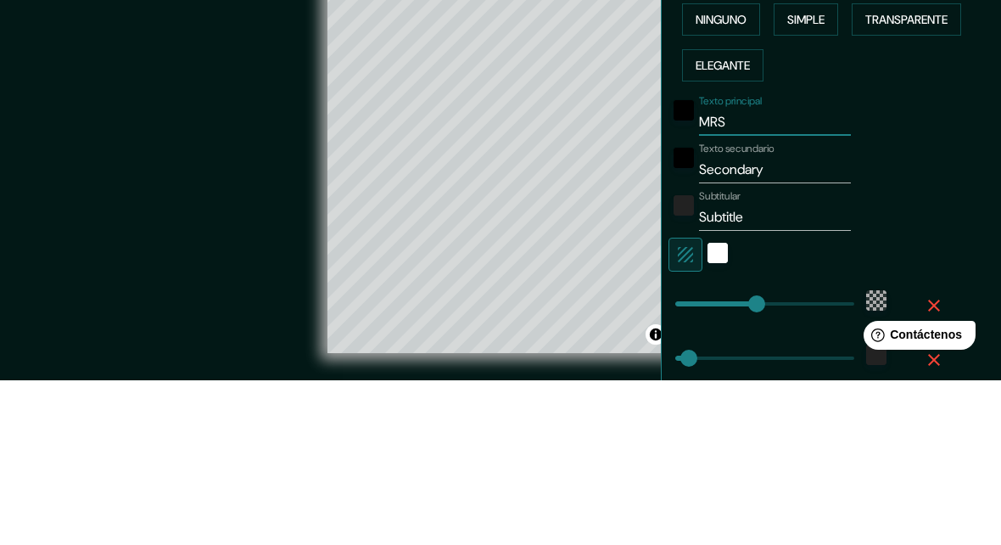
type input "187"
type input "31"
type input "M"
type input "187"
type input "31"
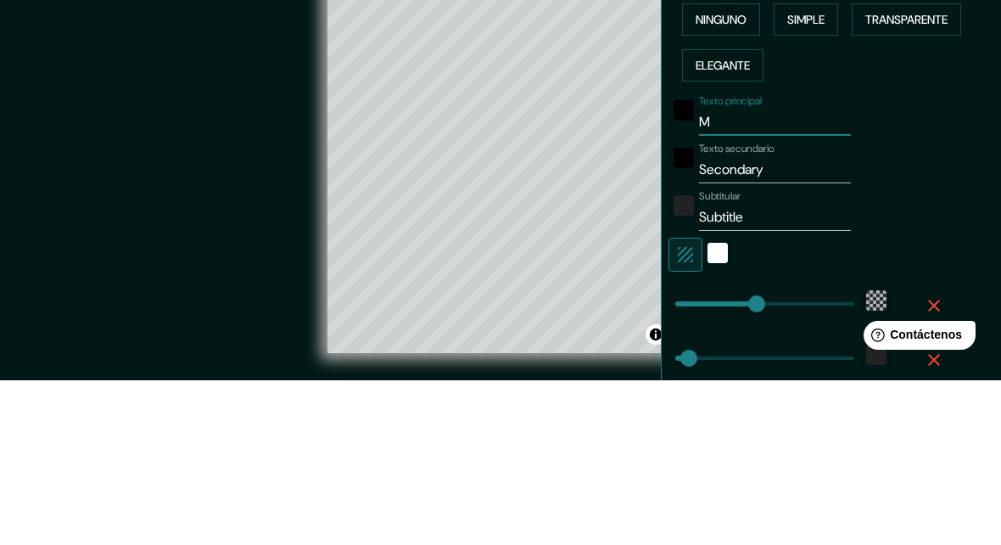
type input "187"
type input "31"
type input "M"
type input "187"
type input "31"
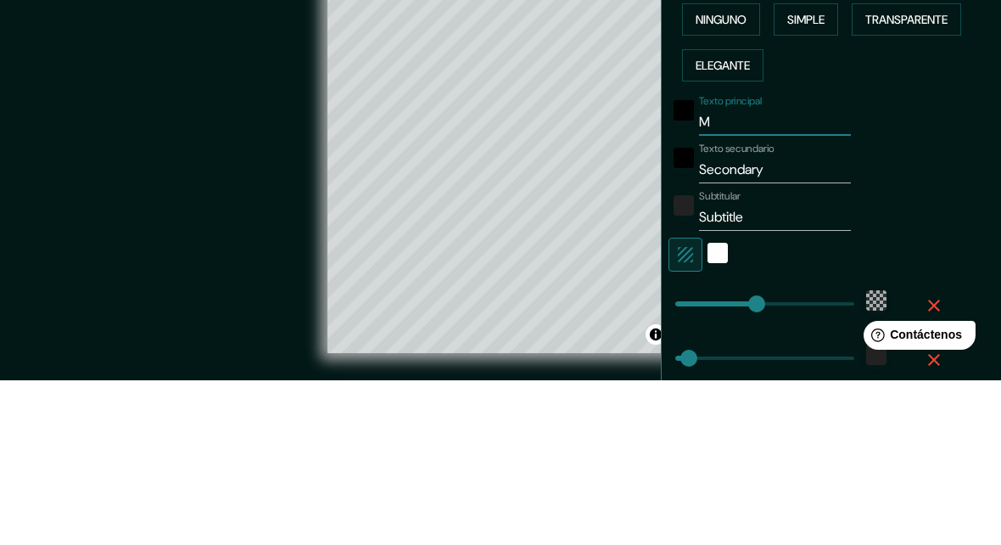
type input "Mr"
type input "187"
type input "31"
type input "Mra"
type input "187"
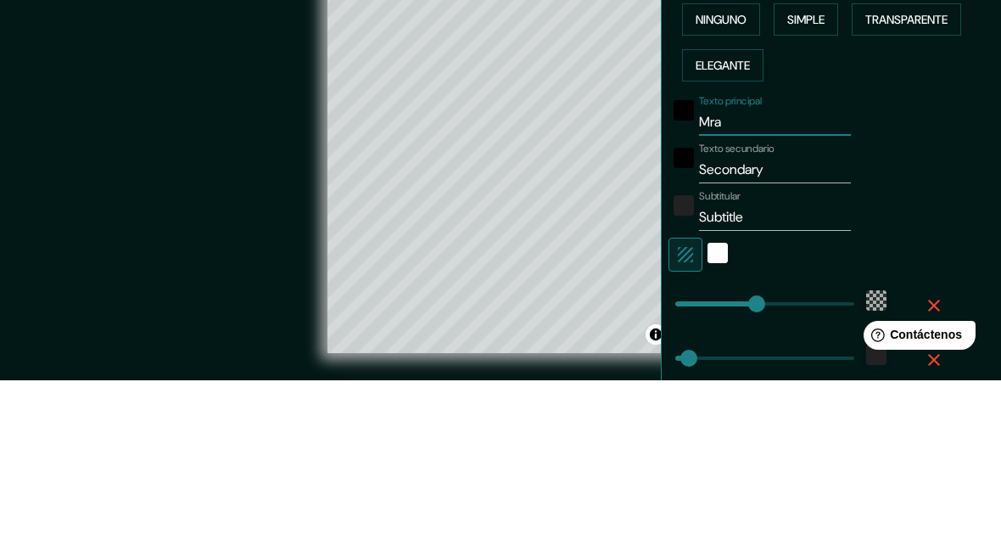
type input "31"
type input "Mral"
type input "187"
type input "31"
type input "Moral"
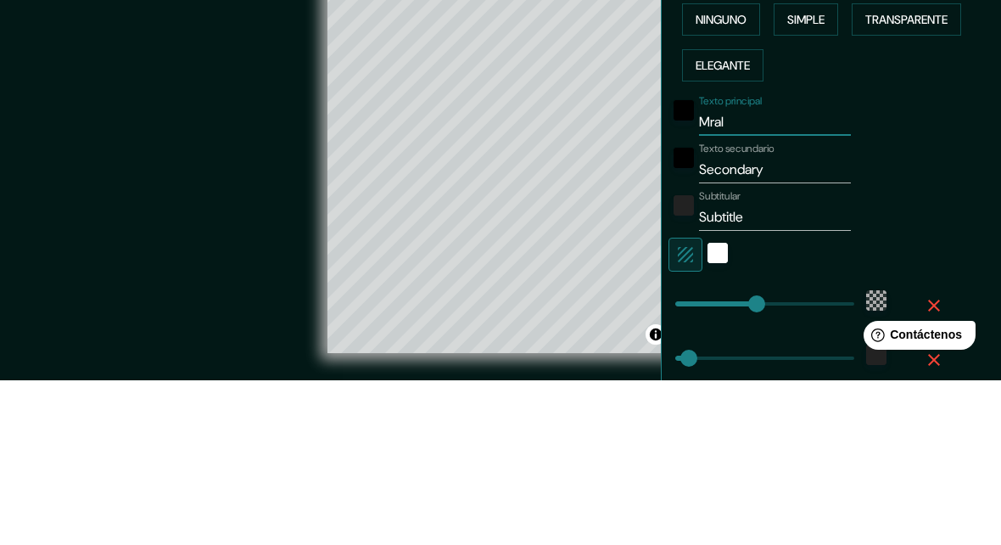
type input "187"
type input "31"
type input "Moral."
type input "187"
type input "31"
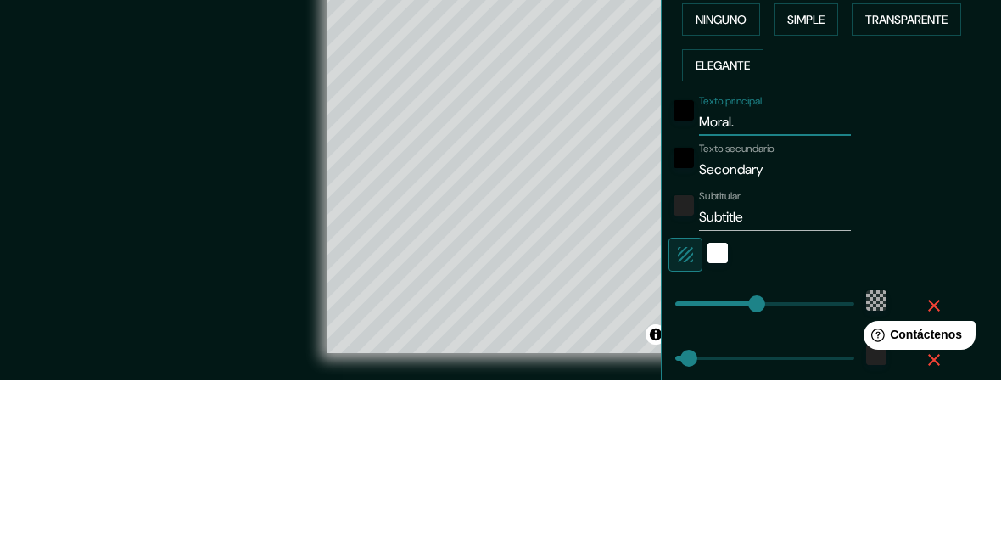
type input "Moral."
type input "187"
type input "31"
type input "Moral."
type input "187"
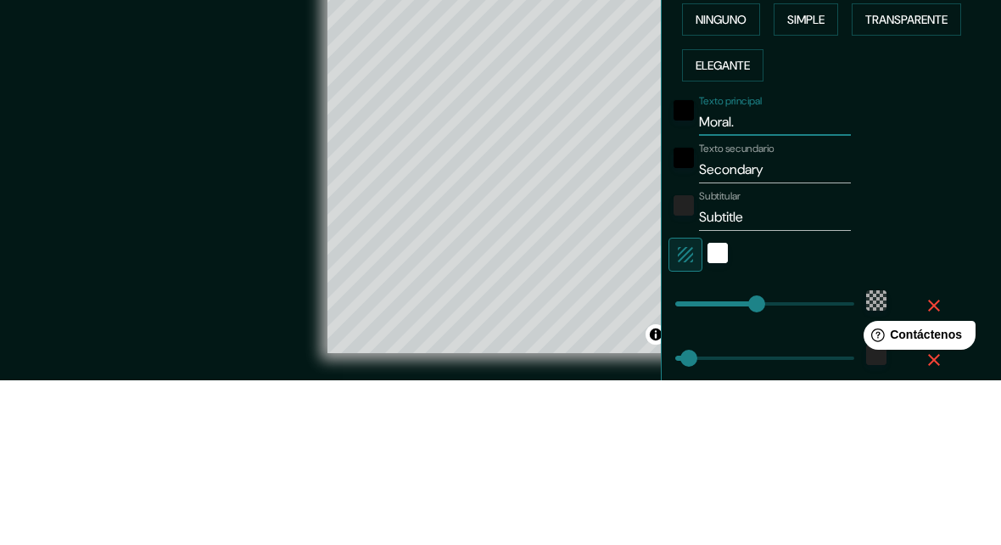
type input "31"
type input "Moral"
type input "187"
type input "31"
type input "[PERSON_NAME]"
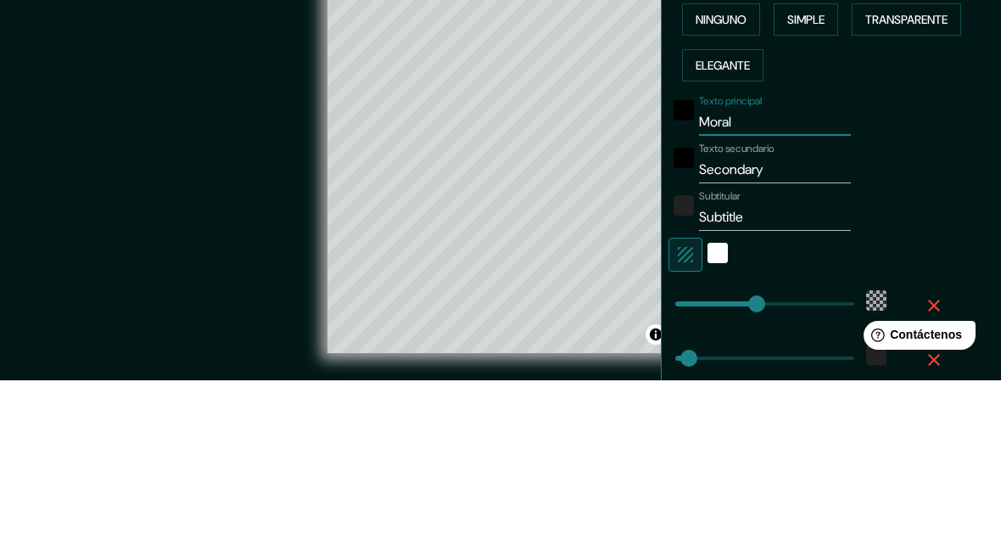
type input "187"
type input "31"
type input "Mor"
type input "187"
type input "31"
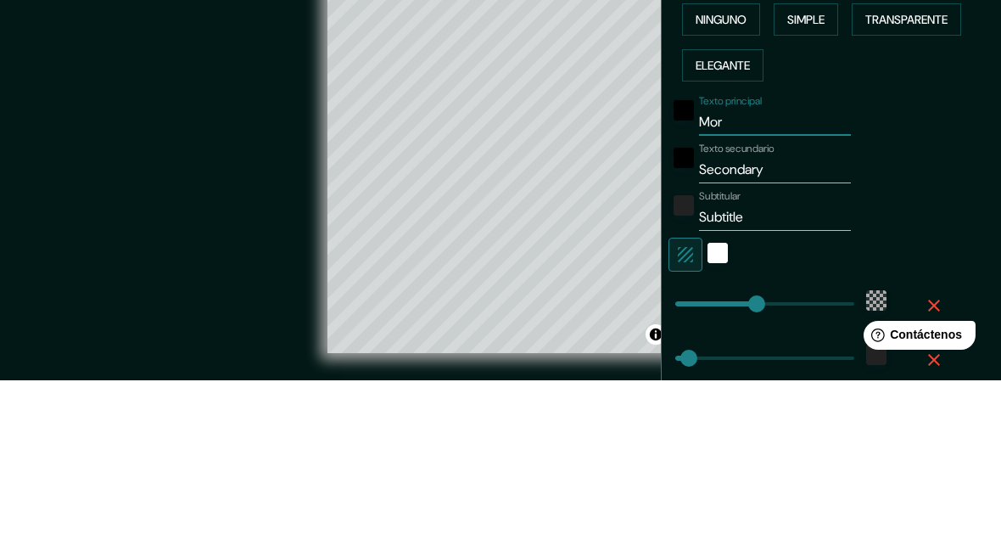
type input "Mo"
type input "187"
type input "31"
type input "M"
type input "187"
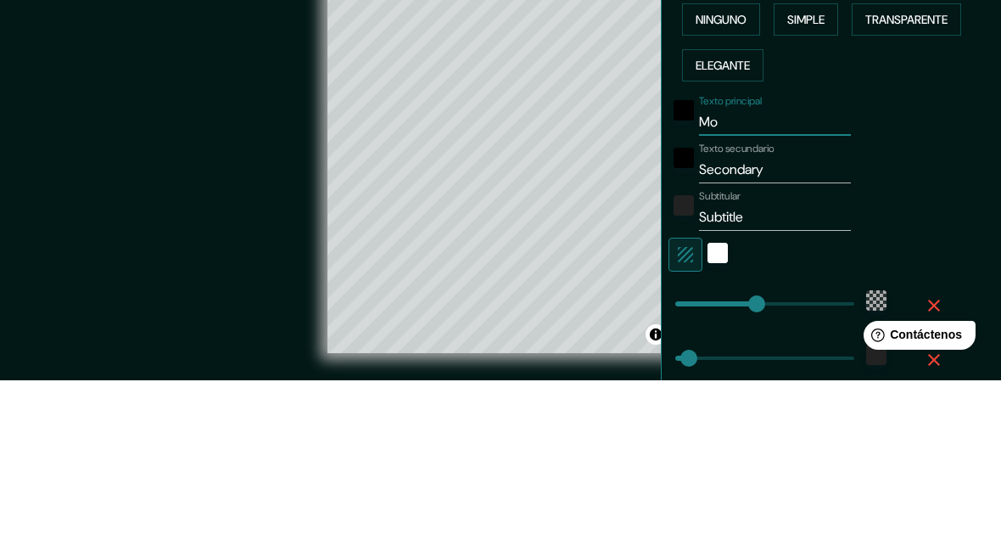
type input "31"
type input "Mn"
type input "187"
type input "31"
type input "Mnr"
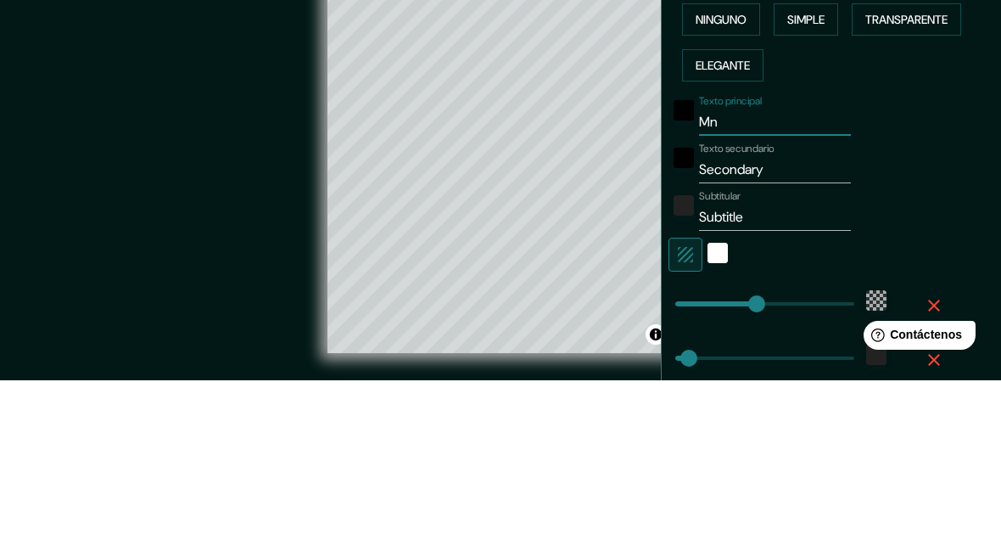
type input "187"
type input "31"
type input "Mnra"
type input "187"
type input "31"
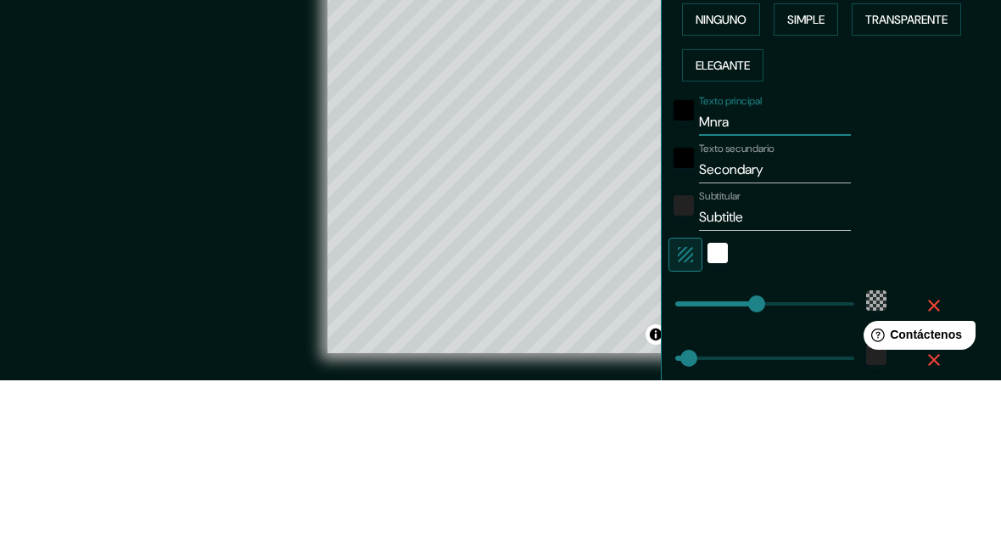
type input "Mnral"
type input "187"
type input "31"
type input "Mnral."
type input "187"
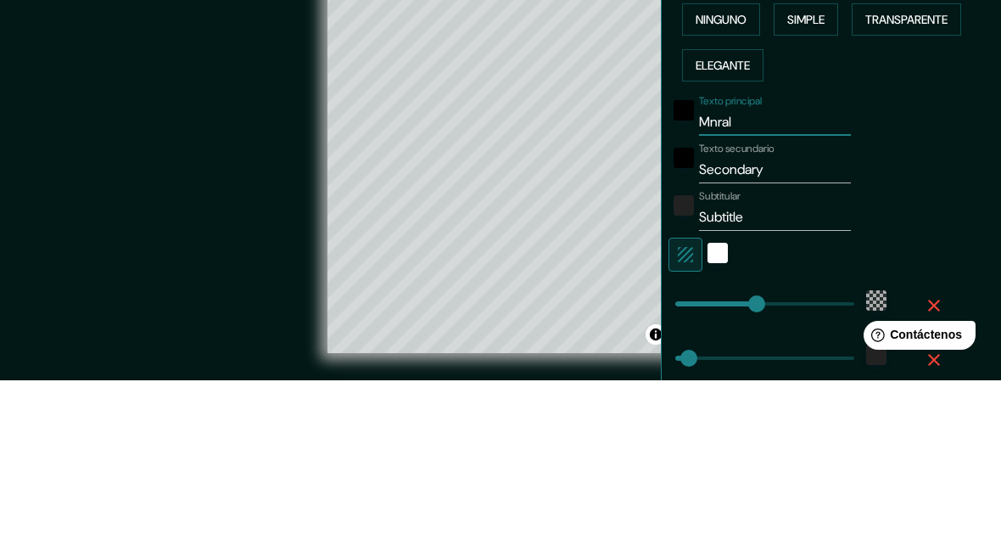
type input "31"
type input "Mnral."
type input "187"
type input "31"
type input "Mnral. D"
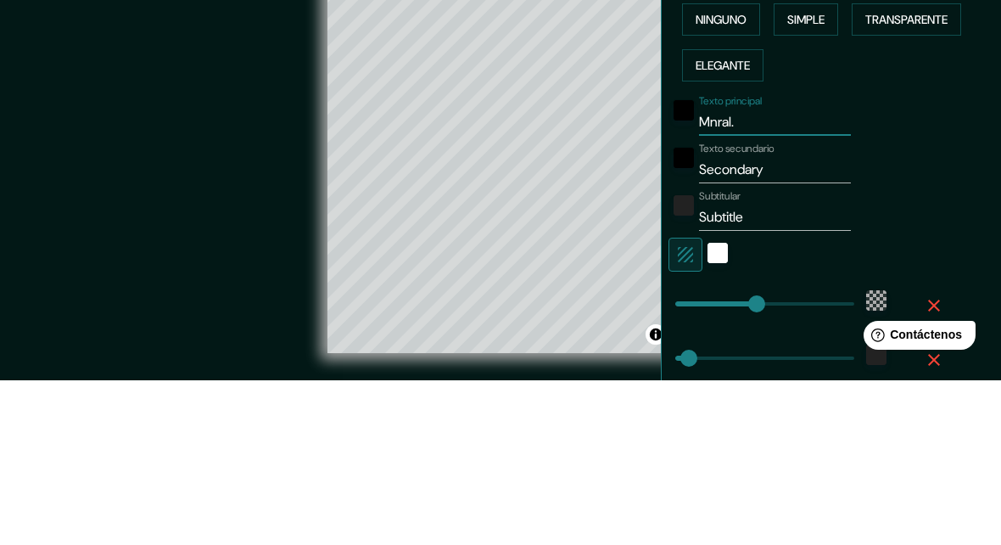
type input "187"
type input "31"
type input "Mnral. De"
type input "187"
type input "31"
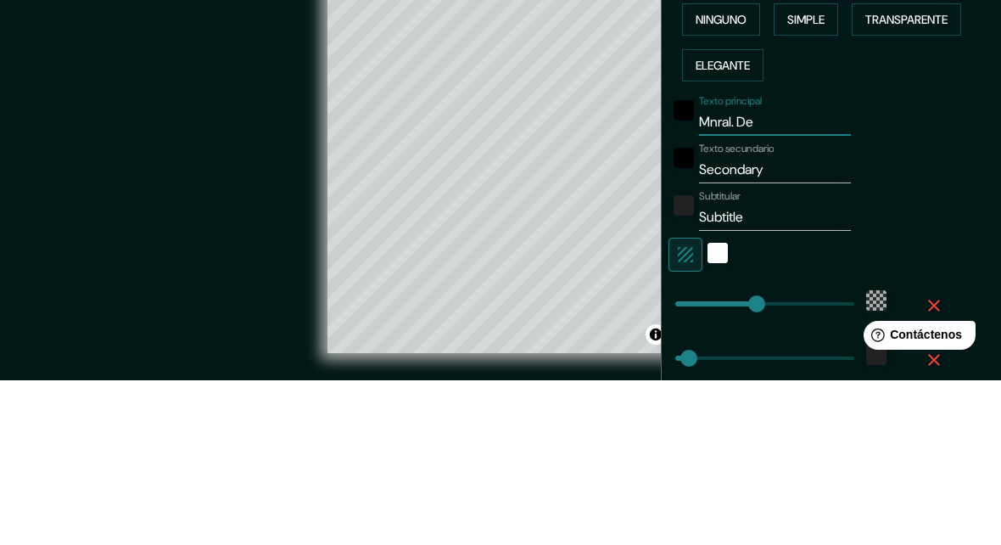
type input "Mnral. Del"
type input "187"
type input "31"
type input "Mnral. Del"
type input "187"
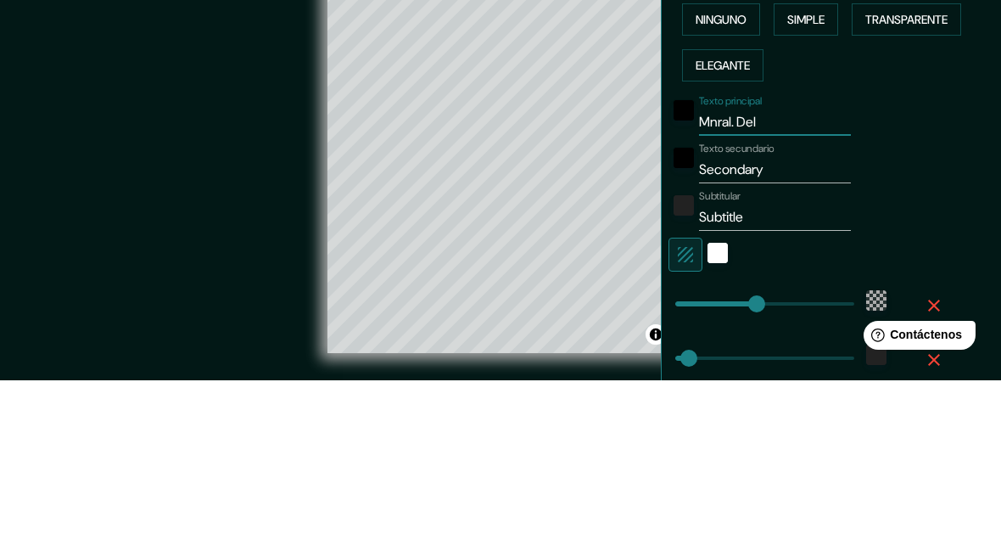
type input "31"
type input "Mnral. Del C"
type input "187"
type input "31"
type input "Mnral. Del Ch"
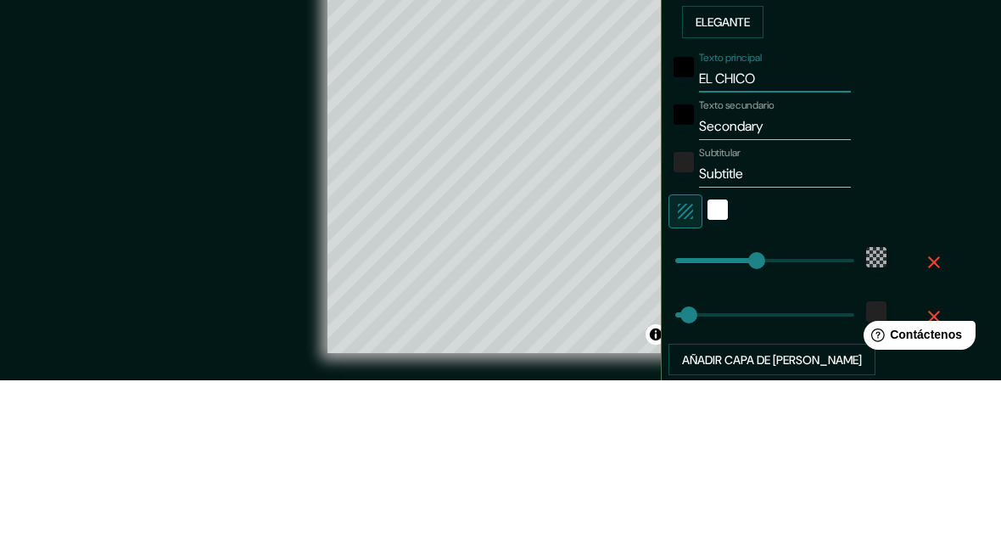
scroll to position [310, 0]
click at [842, 276] on input "Secondary" at bounding box center [775, 289] width 152 height 27
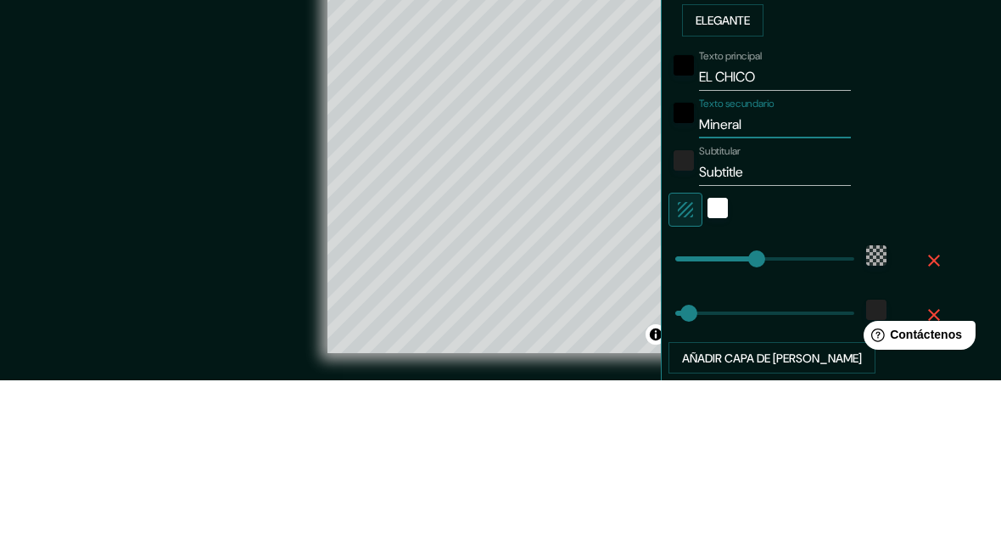
click at [831, 323] on input "Subtitle" at bounding box center [775, 336] width 152 height 27
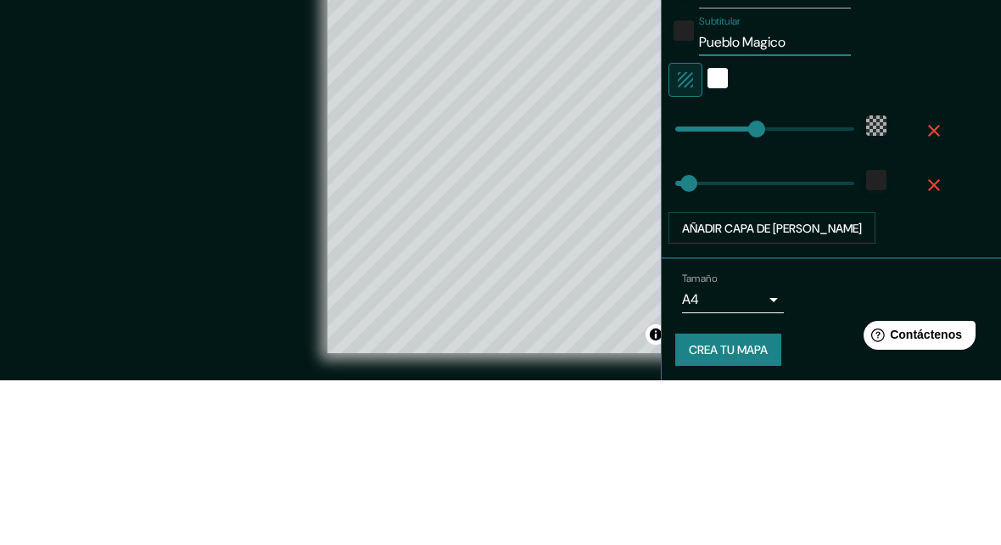
scroll to position [439, 0]
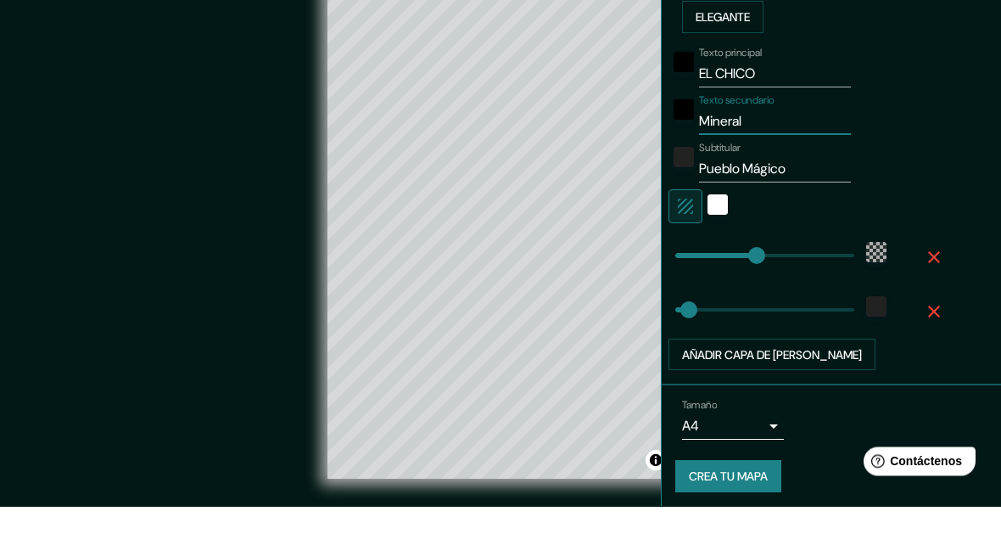
click at [970, 127] on div "Texto principal EL CHICO Texto secundario Mineral Subtitular Pueblo Mágico Añad…" at bounding box center [838, 244] width 326 height 331
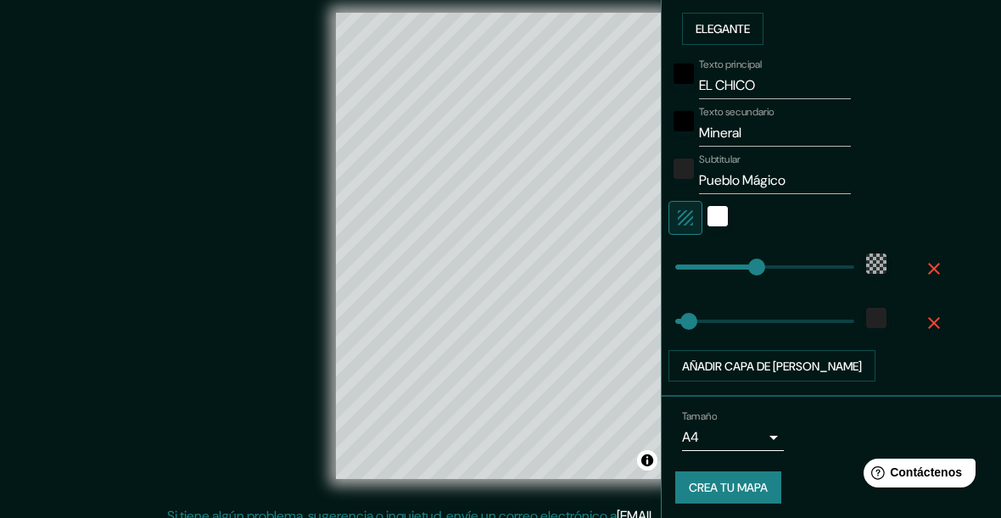
scroll to position [465, 0]
click at [724, 482] on font "Crea tu mapa" at bounding box center [728, 489] width 79 height 15
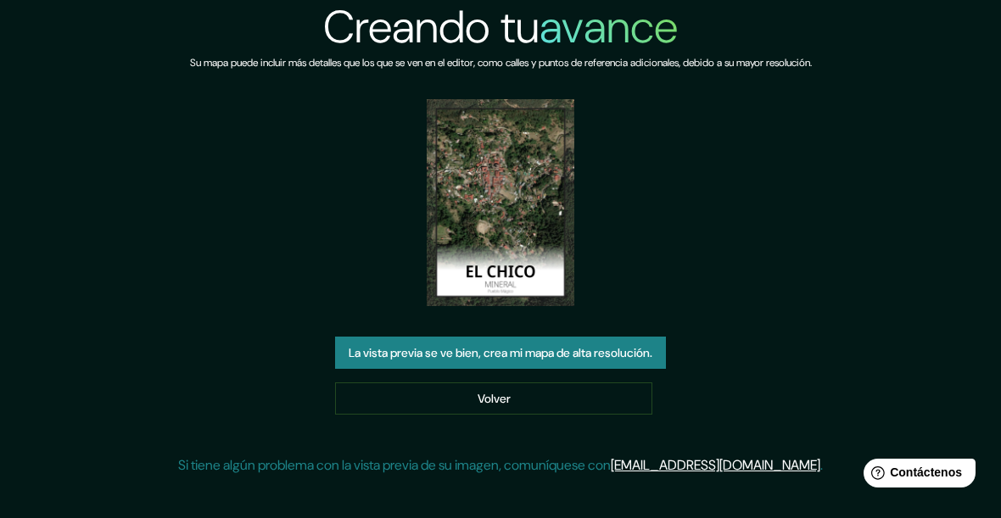
click at [473, 356] on font "La vista previa se ve bien, crea mi mapa de alta resolución." at bounding box center [501, 353] width 304 height 15
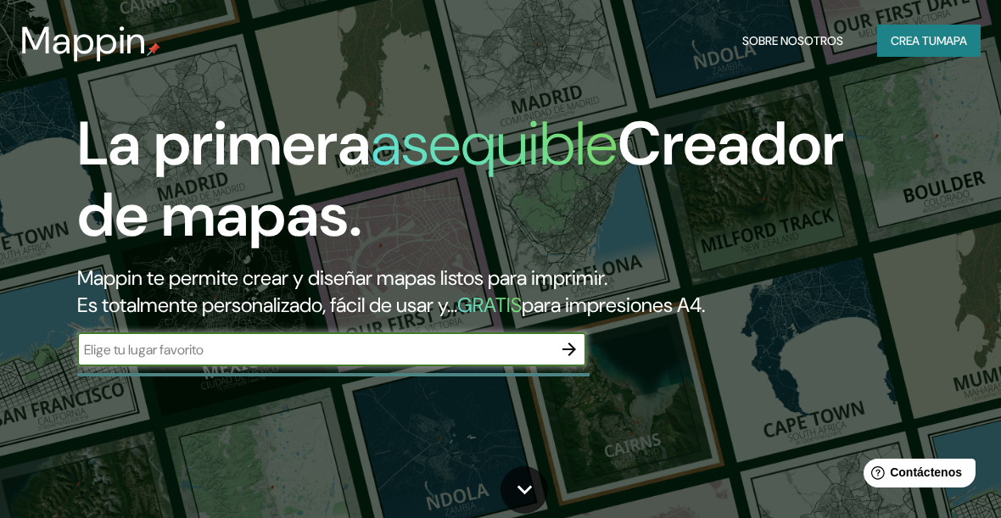
click at [479, 346] on input "text" at bounding box center [314, 350] width 475 height 20
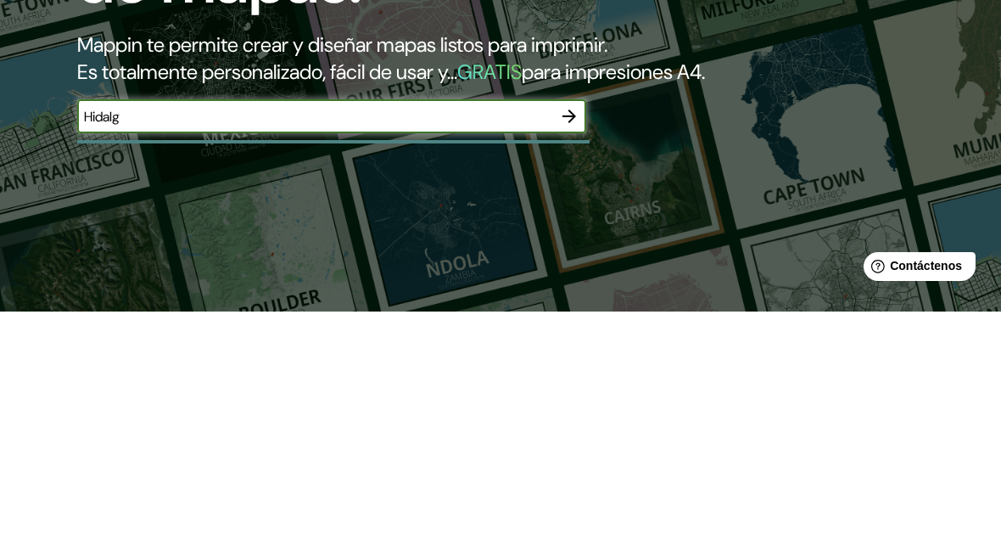
type input "Hidalgo"
click at [562, 339] on icon "button" at bounding box center [569, 349] width 20 height 20
